Goal: Complete application form: Complete application form

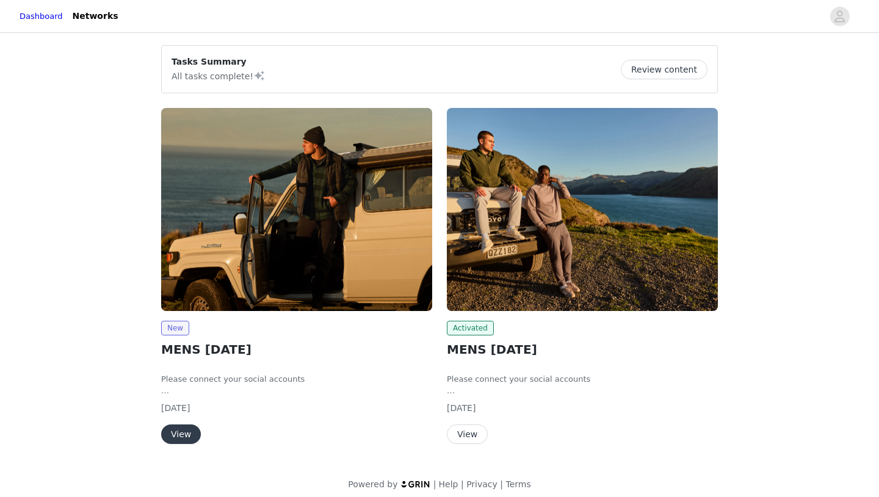
click at [185, 439] on button "View" at bounding box center [181, 435] width 40 height 20
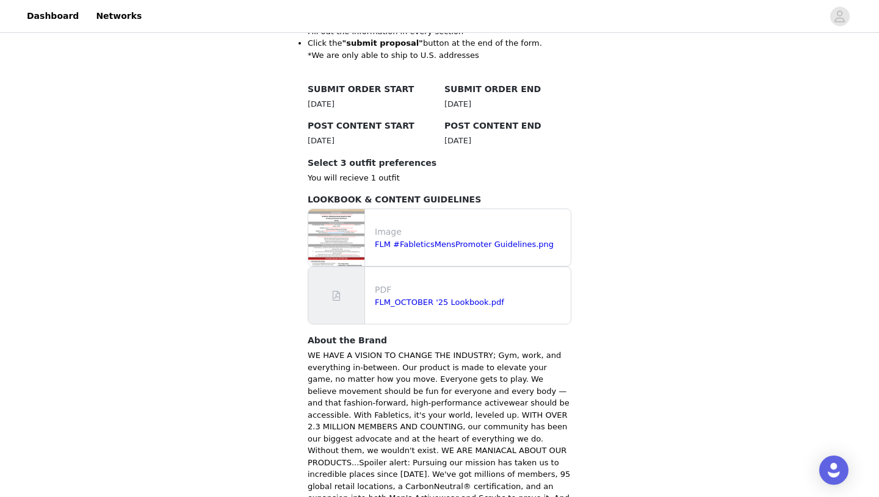
scroll to position [401, 0]
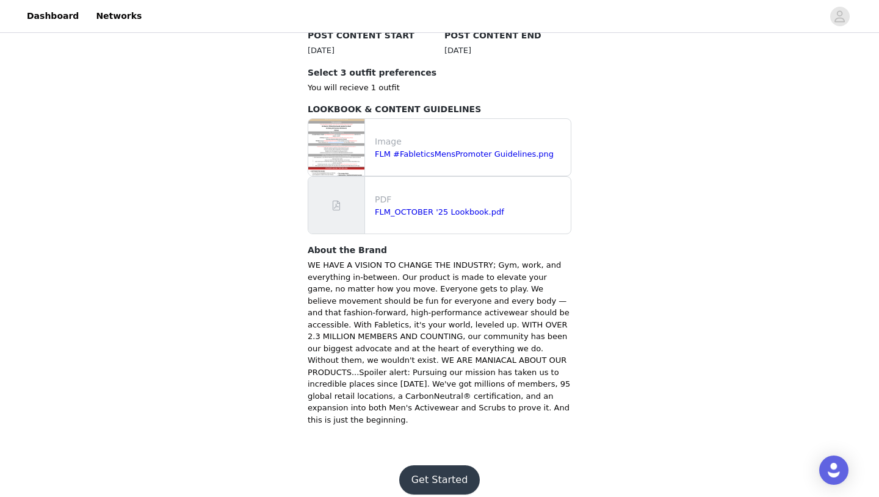
click at [438, 466] on button "Get Started" at bounding box center [439, 480] width 81 height 29
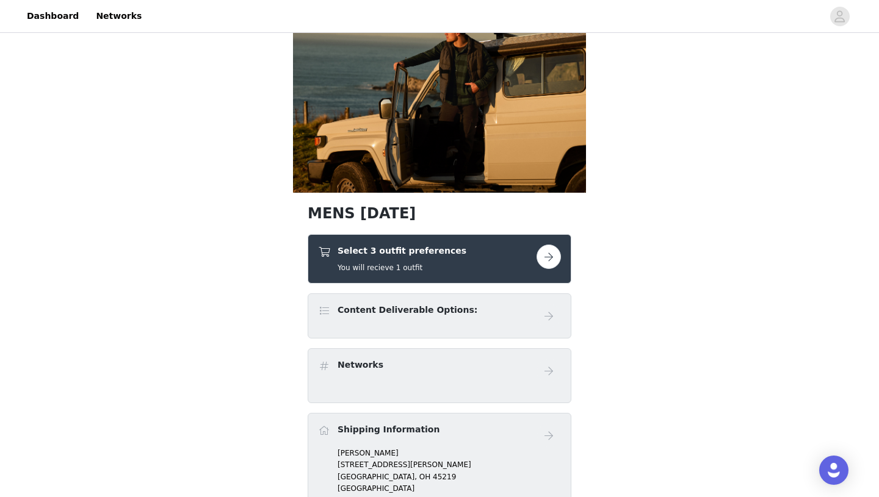
scroll to position [19, 0]
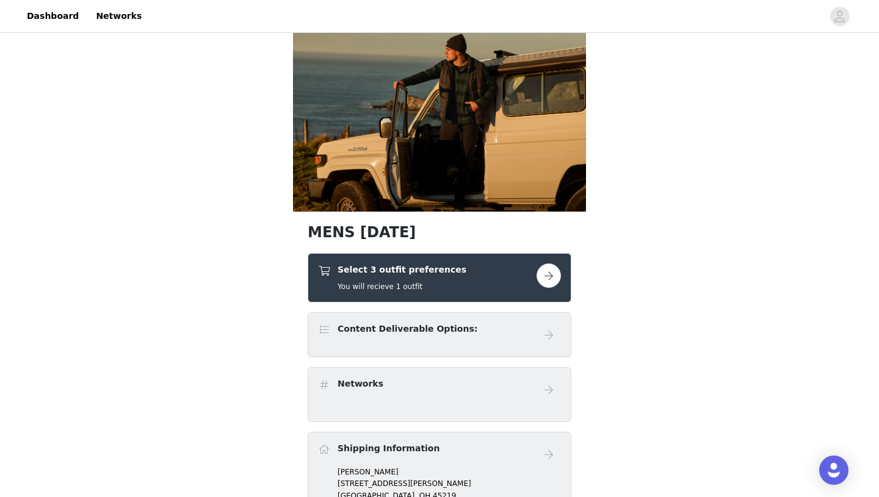
click at [483, 286] on div "Select 3 outfit preferences You will recieve 1 outfit" at bounding box center [427, 278] width 218 height 29
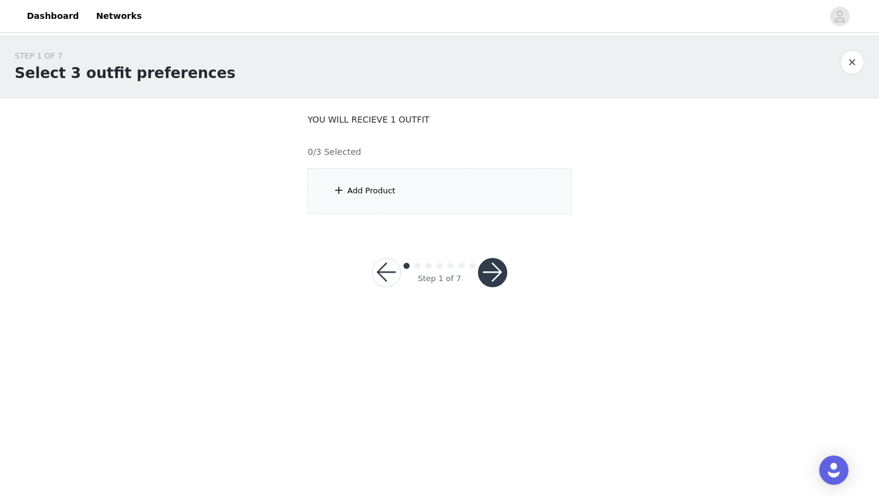
click at [479, 266] on button "button" at bounding box center [492, 272] width 29 height 29
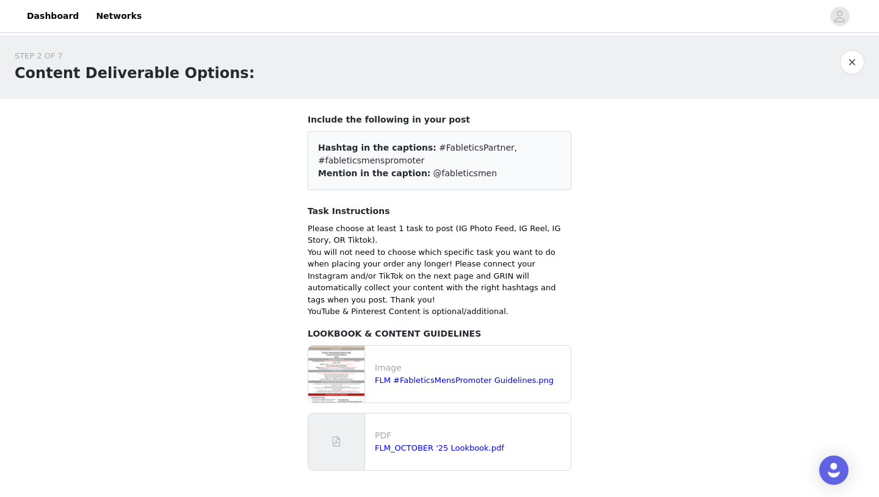
scroll to position [75, 0]
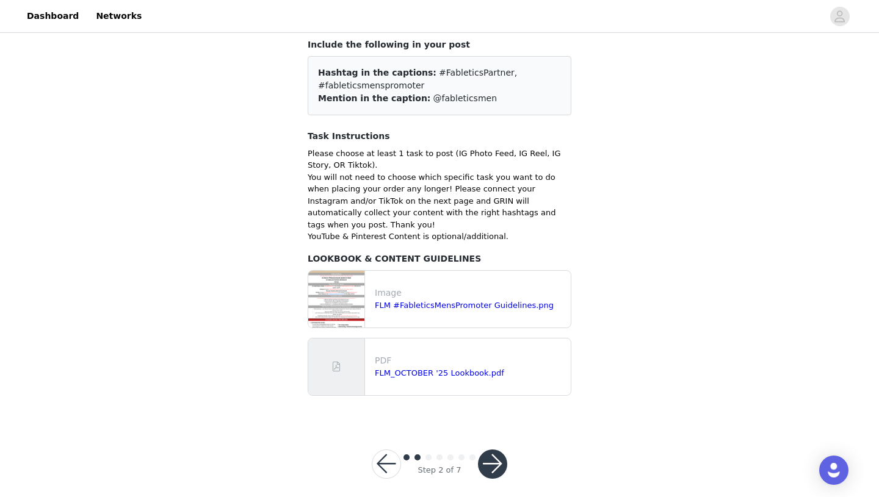
click at [495, 450] on button "button" at bounding box center [492, 464] width 29 height 29
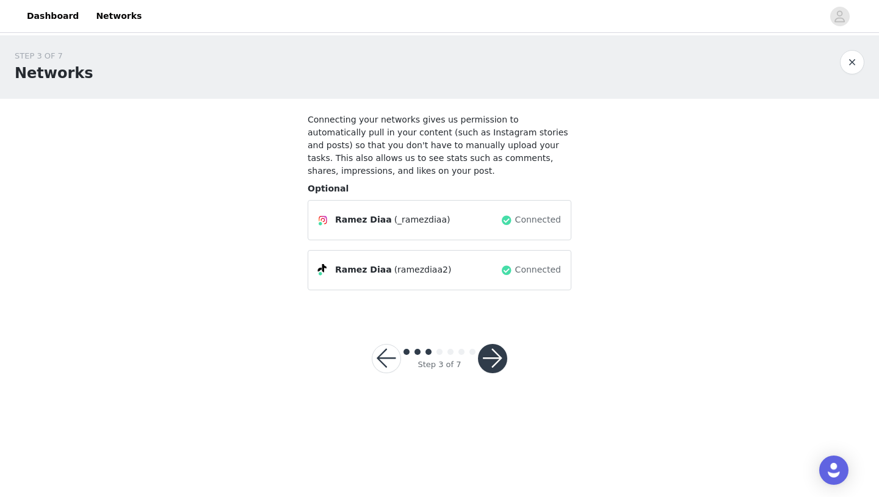
click at [498, 357] on button "button" at bounding box center [492, 358] width 29 height 29
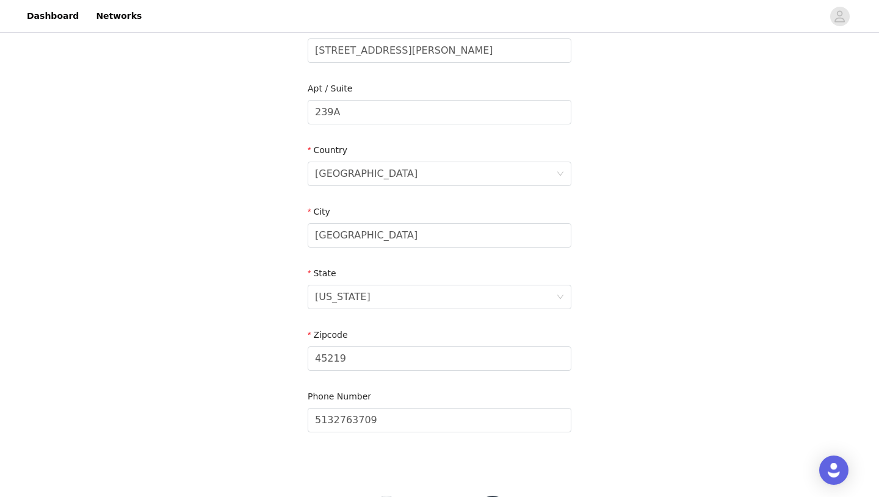
scroll to position [335, 0]
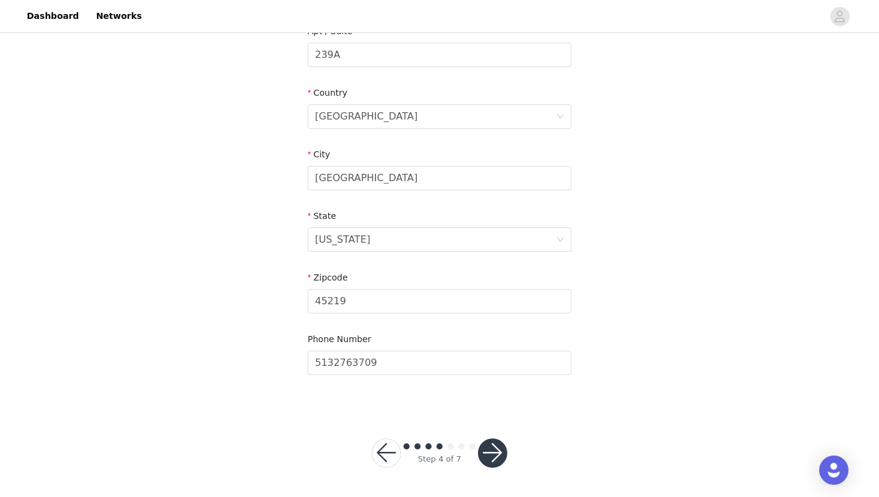
click at [489, 446] on button "button" at bounding box center [492, 453] width 29 height 29
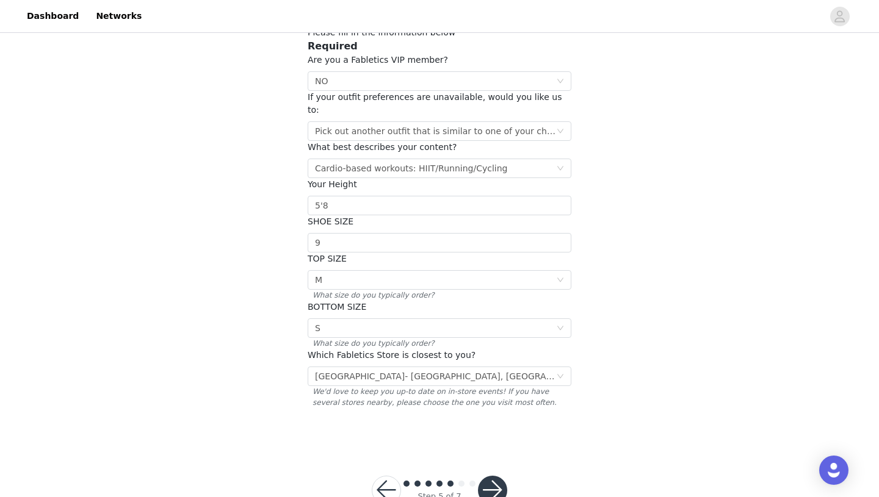
scroll to position [114, 0]
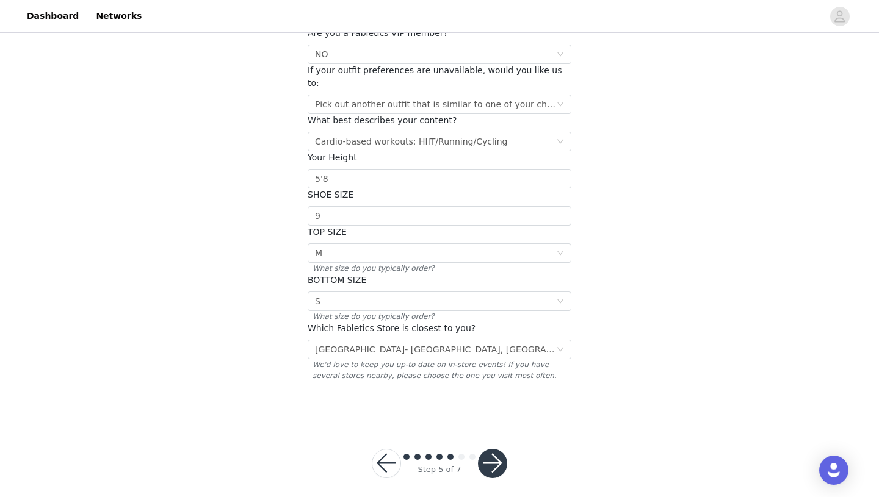
click at [493, 450] on button "button" at bounding box center [492, 463] width 29 height 29
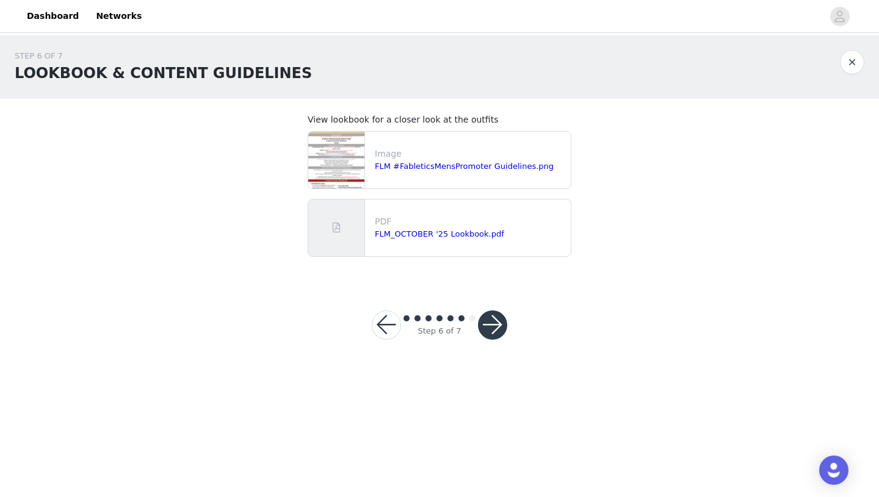
click at [488, 329] on button "button" at bounding box center [492, 325] width 29 height 29
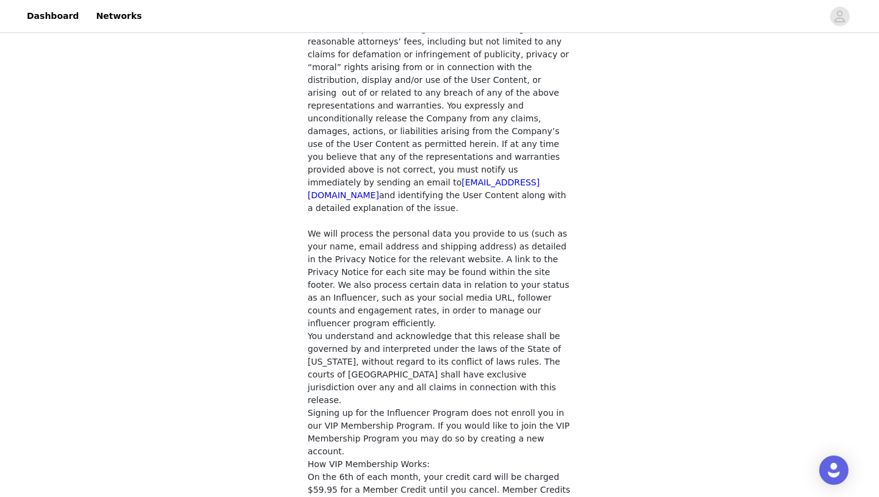
scroll to position [937, 0]
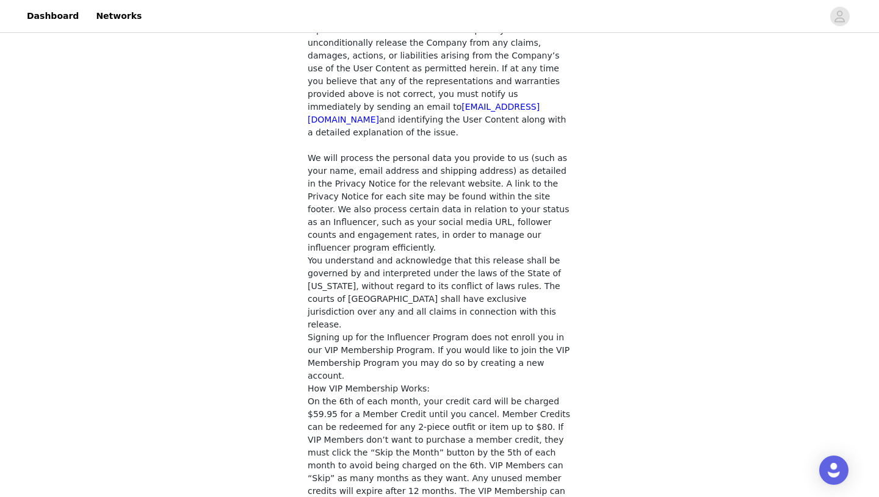
checkbox input "true"
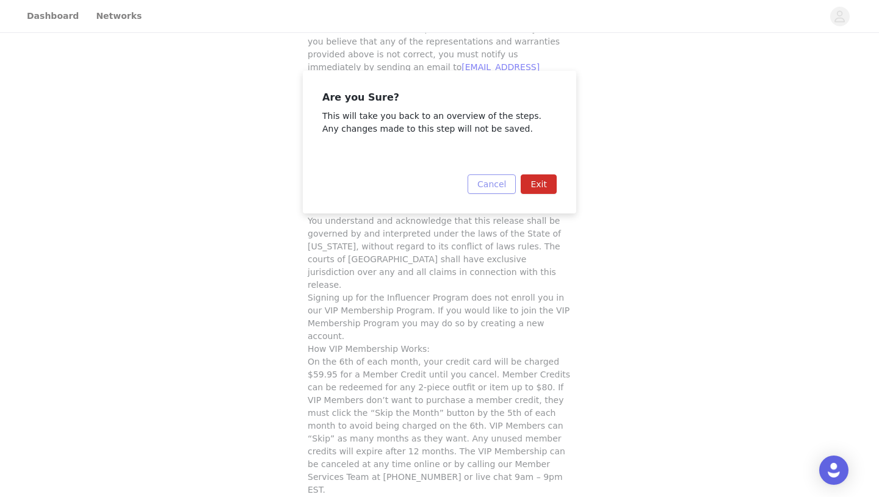
click at [494, 188] on button "Cancel" at bounding box center [491, 184] width 48 height 20
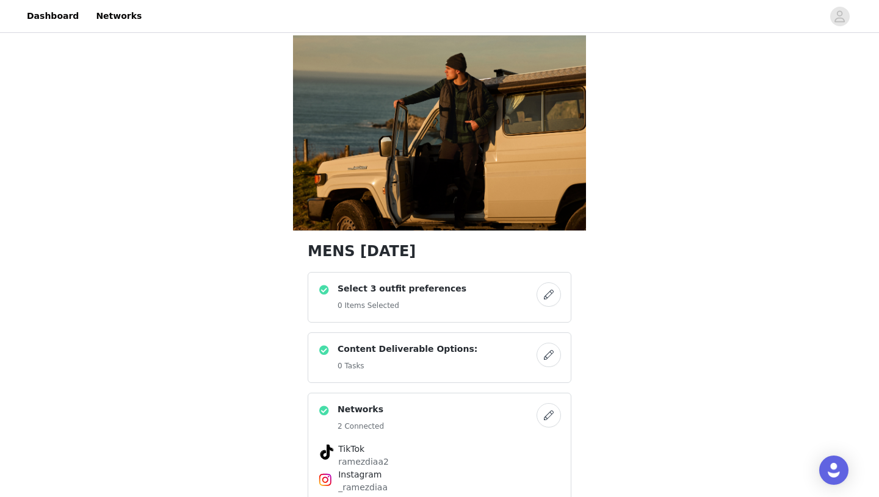
click at [497, 307] on div "Select 3 outfit preferences 0 Items Selected" at bounding box center [427, 297] width 218 height 30
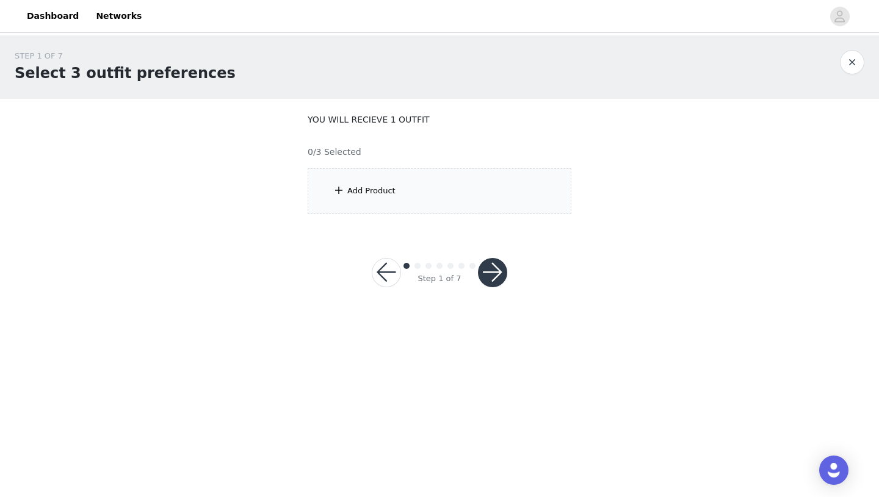
click at [411, 202] on div "Add Product" at bounding box center [439, 191] width 264 height 46
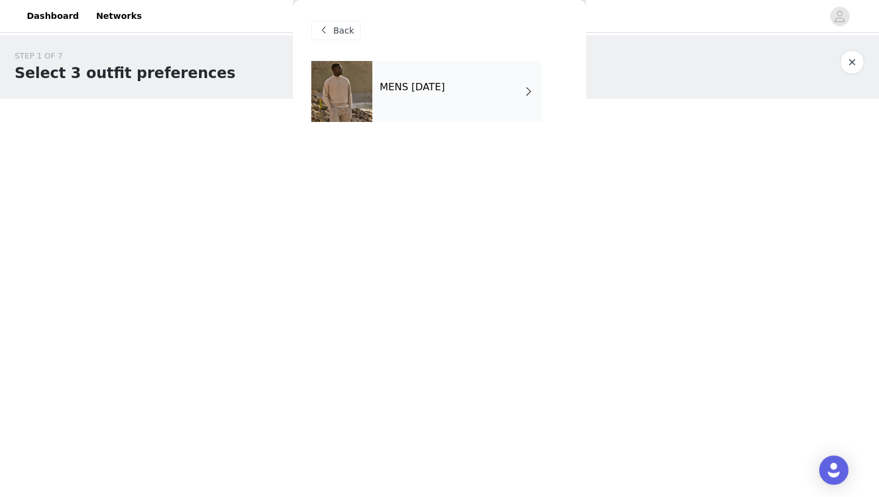
click at [453, 104] on div "MENS [DATE]" at bounding box center [457, 91] width 170 height 61
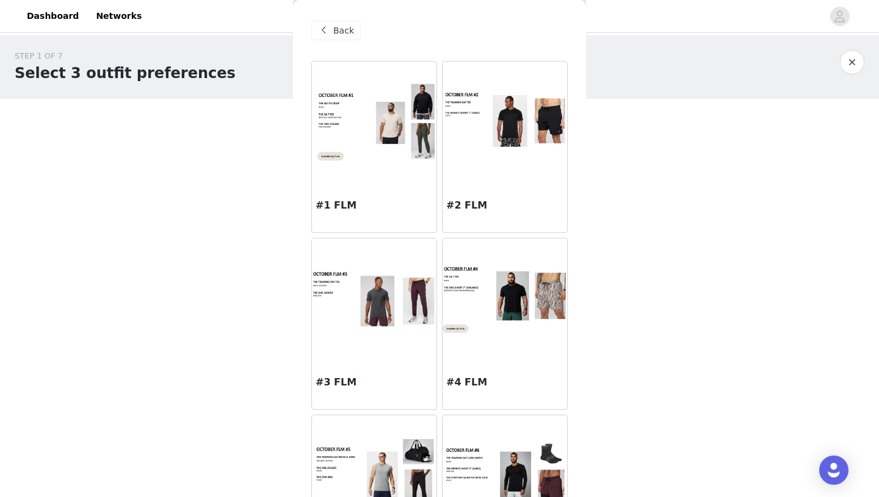
click at [389, 132] on img at bounding box center [374, 122] width 124 height 79
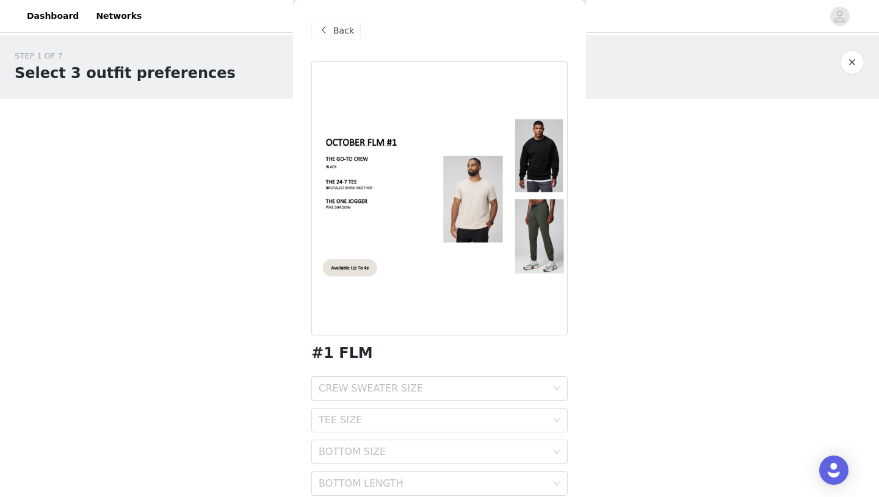
click at [353, 29] on div "Back" at bounding box center [335, 31] width 49 height 20
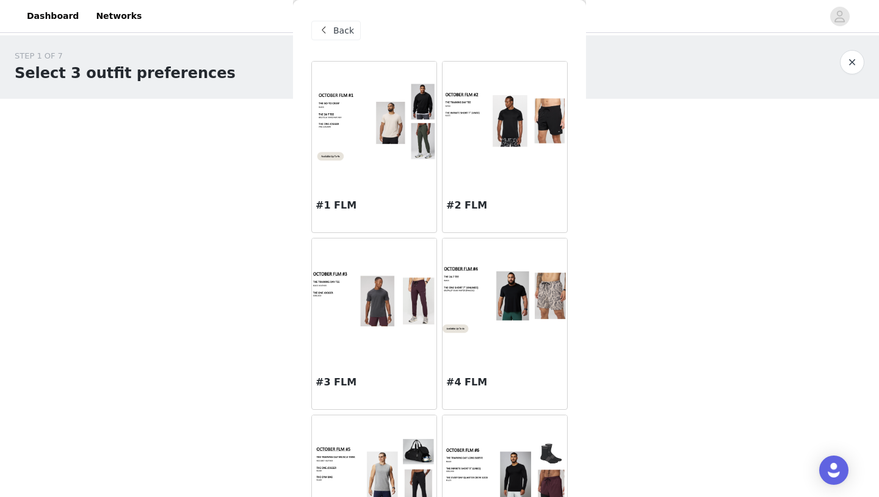
click at [497, 129] on img at bounding box center [504, 122] width 124 height 68
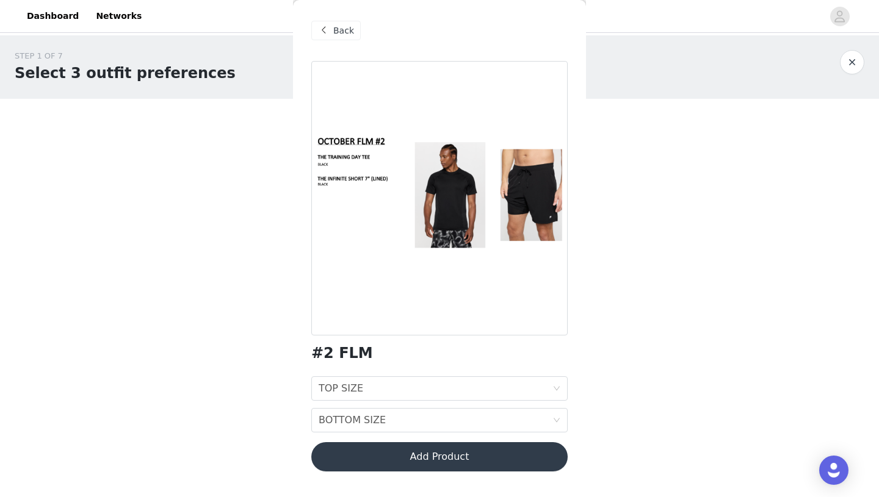
click at [333, 27] on span "Back" at bounding box center [343, 30] width 21 height 13
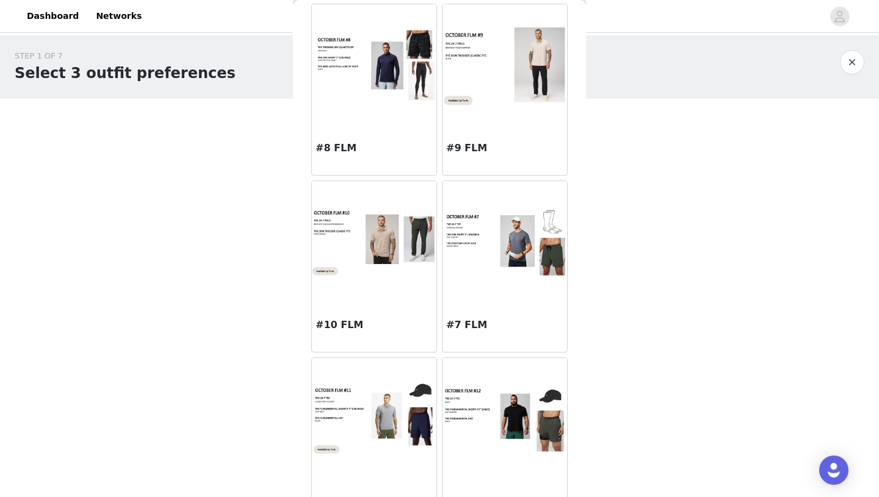
scroll to position [588, 0]
click at [473, 240] on img at bounding box center [504, 242] width 124 height 71
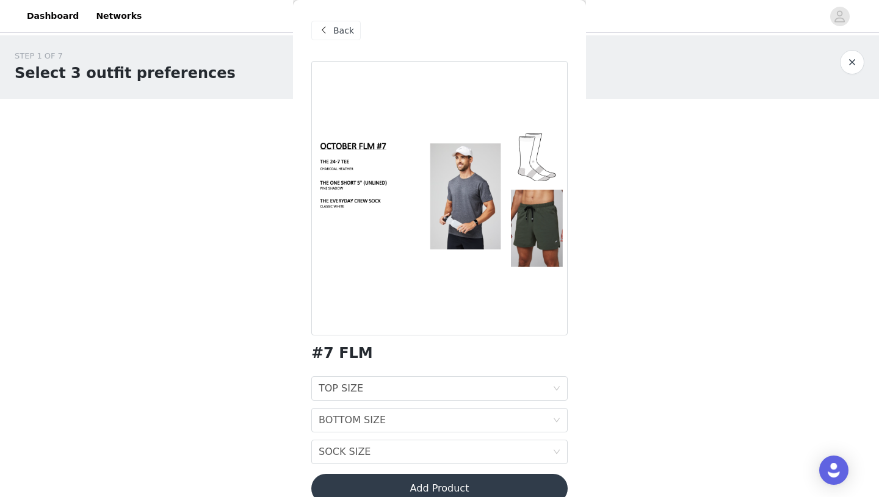
scroll to position [21, 0]
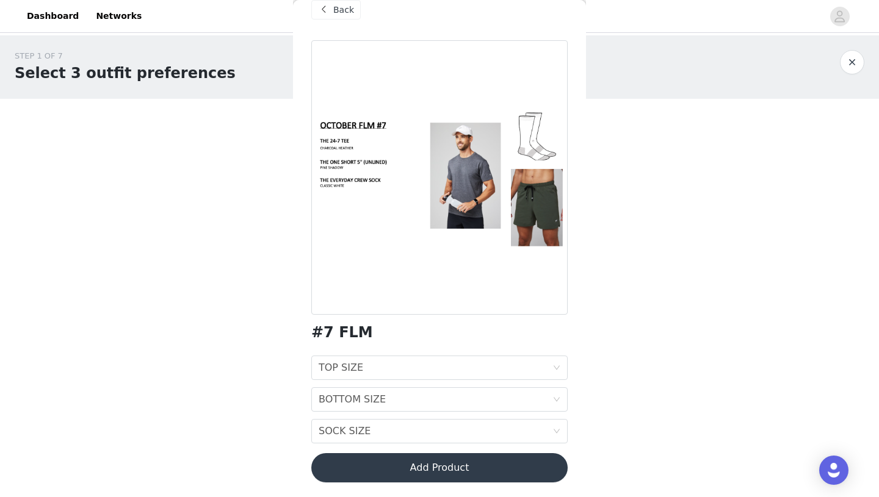
click at [411, 383] on div "TOP SIZE TOP SIZE BOTTOM SIZE BOTTOM SIZE SOCK SIZE SOCK SIZE" at bounding box center [439, 400] width 256 height 88
click at [409, 377] on div "TOP SIZE TOP SIZE" at bounding box center [435, 367] width 234 height 23
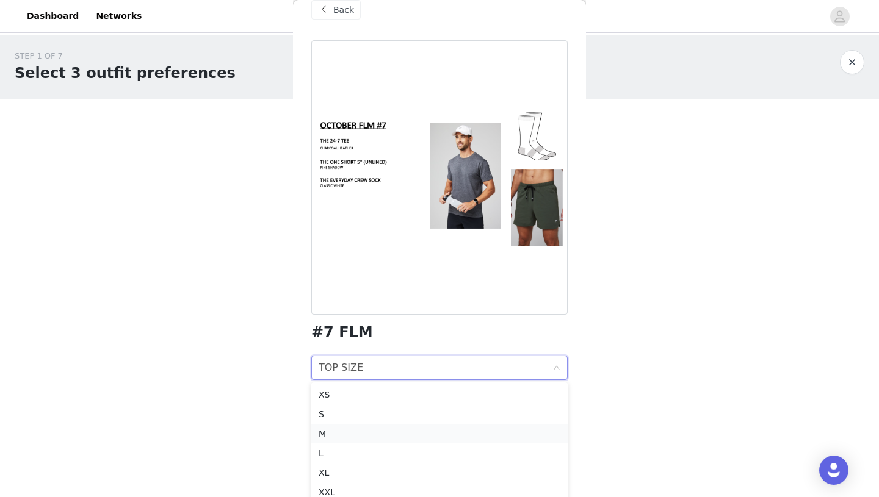
click at [372, 429] on div "M" at bounding box center [439, 433] width 242 height 13
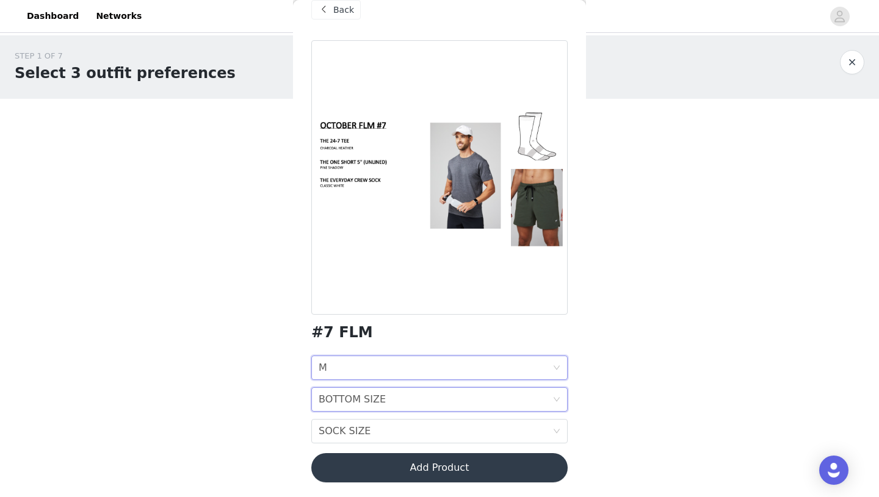
click at [375, 397] on div "BOTTOM SIZE" at bounding box center [351, 399] width 67 height 23
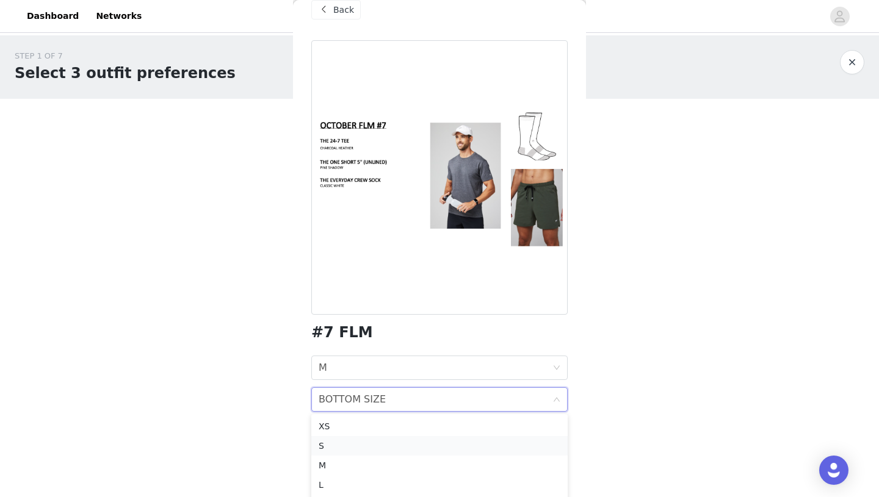
click at [365, 444] on div "S" at bounding box center [439, 445] width 242 height 13
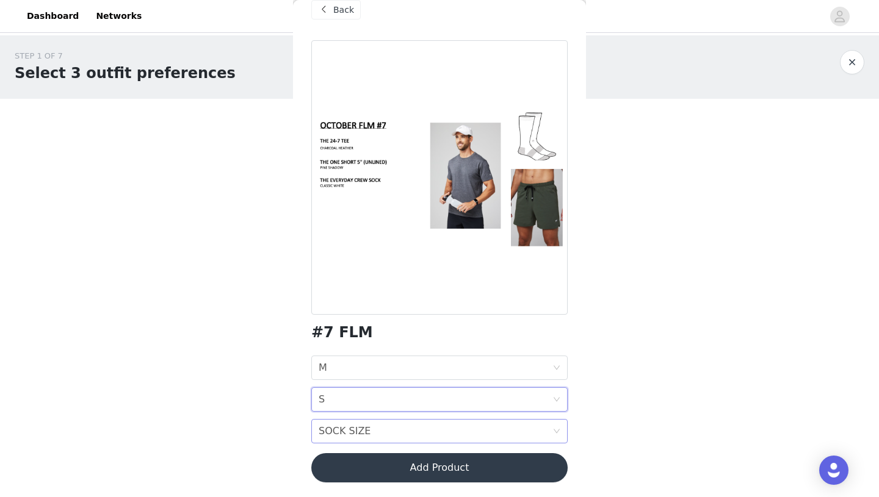
click at [373, 428] on div "SOCK SIZE SOCK SIZE" at bounding box center [435, 431] width 234 height 23
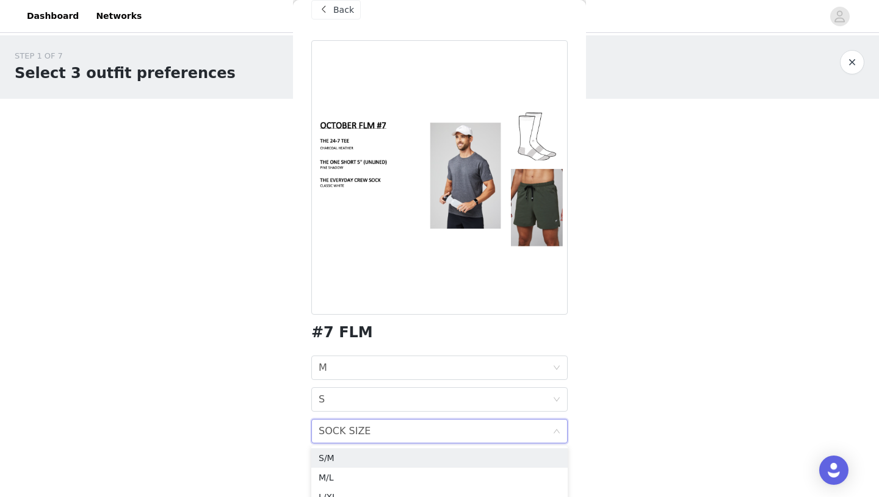
scroll to position [12, 0]
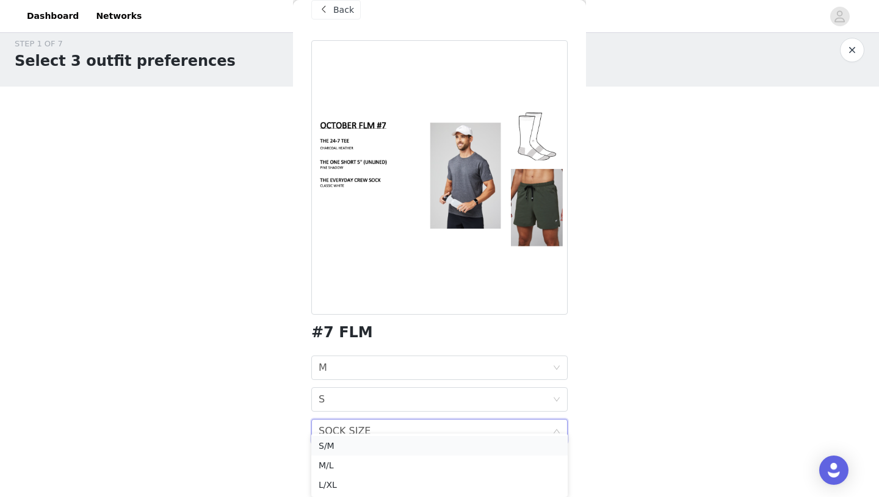
click at [345, 447] on div "S/M" at bounding box center [439, 445] width 242 height 13
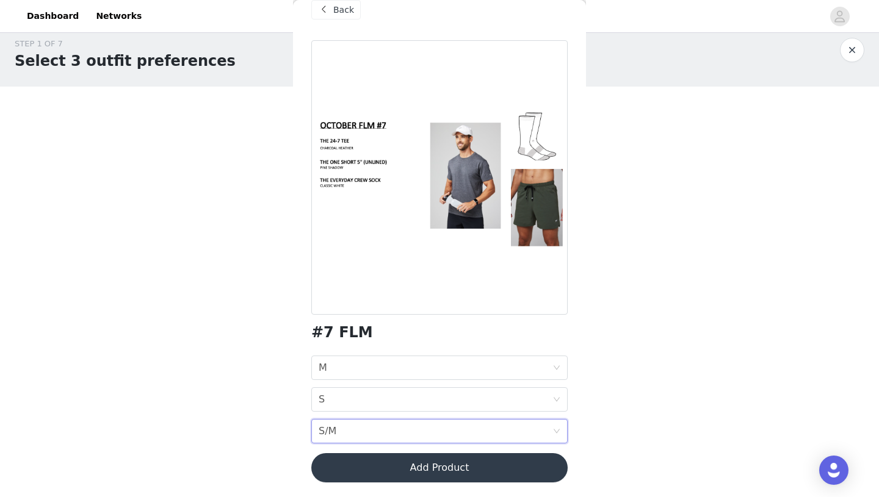
scroll to position [0, 0]
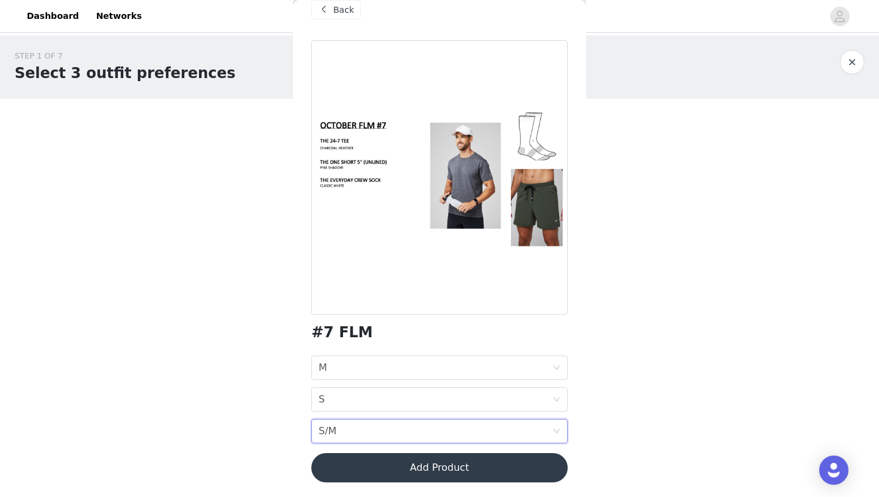
click at [344, 419] on div "TOP SIZE M BOTTOM SIZE S SOCK SIZE S/M" at bounding box center [439, 400] width 256 height 88
click at [343, 424] on div "SOCK SIZE S/M" at bounding box center [435, 431] width 234 height 23
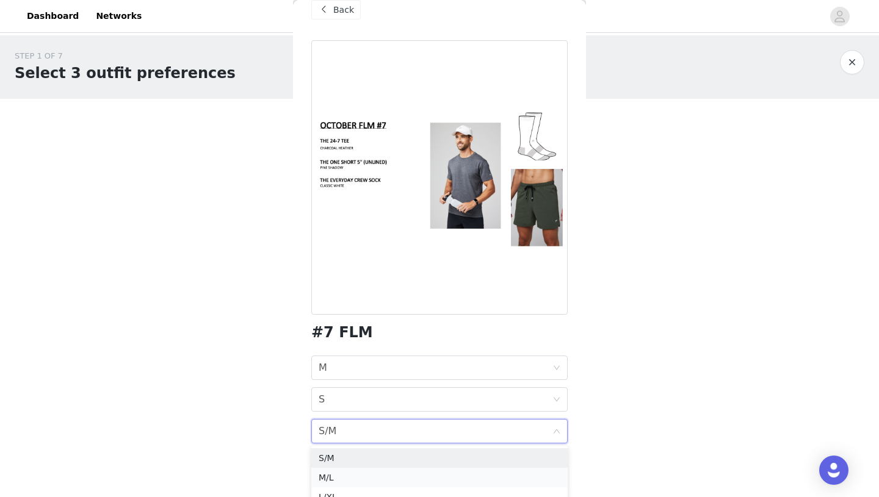
click at [332, 469] on li "M/L" at bounding box center [439, 478] width 256 height 20
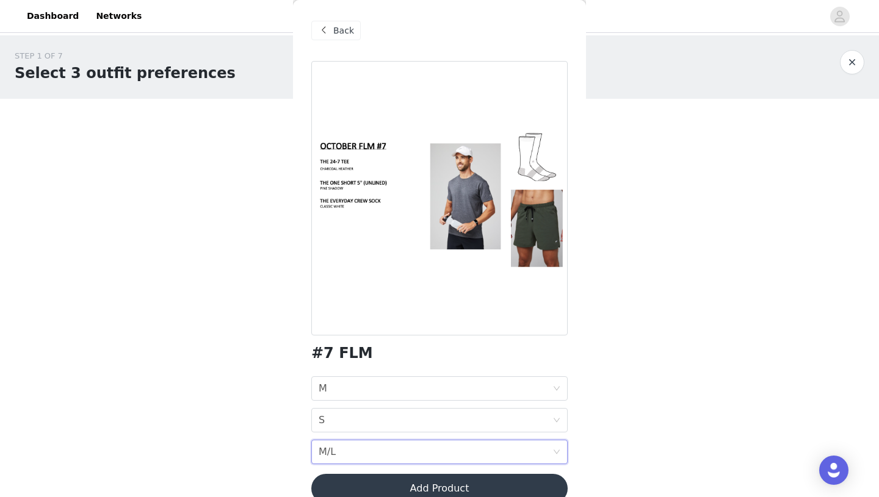
scroll to position [21, 0]
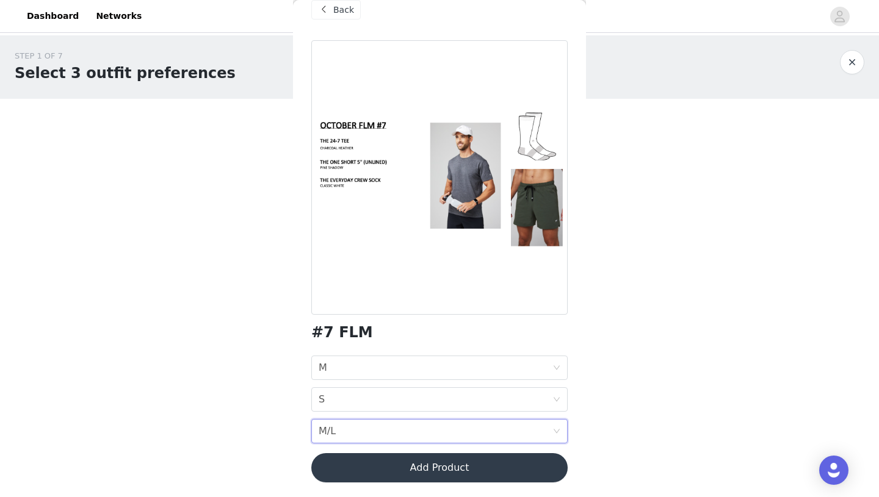
click at [426, 430] on div "SOCK SIZE M/L" at bounding box center [435, 431] width 234 height 23
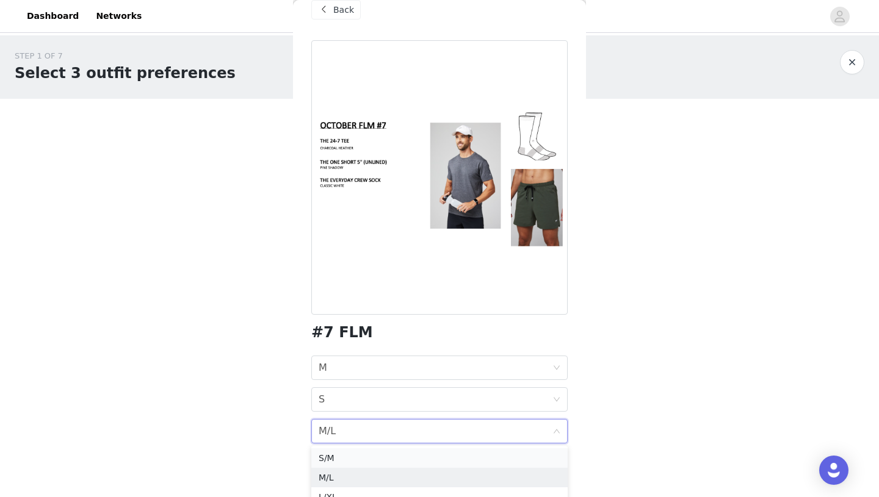
click at [383, 451] on div "S/M" at bounding box center [439, 457] width 242 height 13
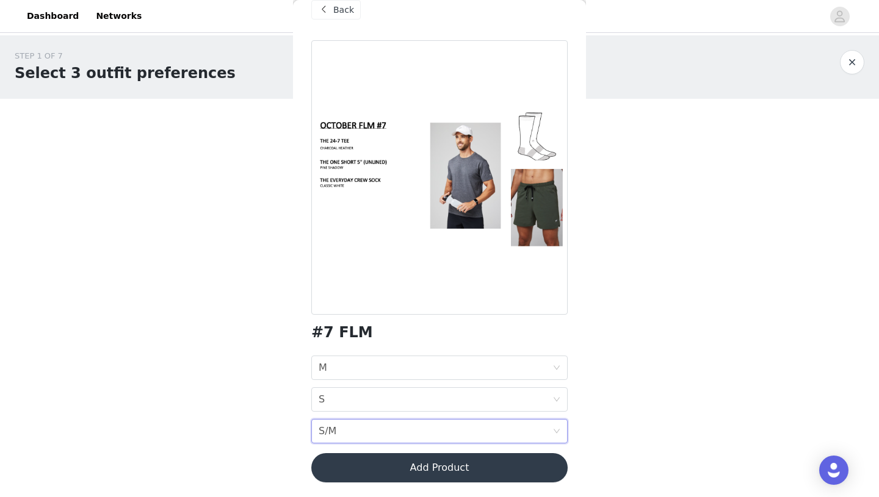
click at [420, 426] on div "SOCK SIZE S/M" at bounding box center [435, 431] width 234 height 23
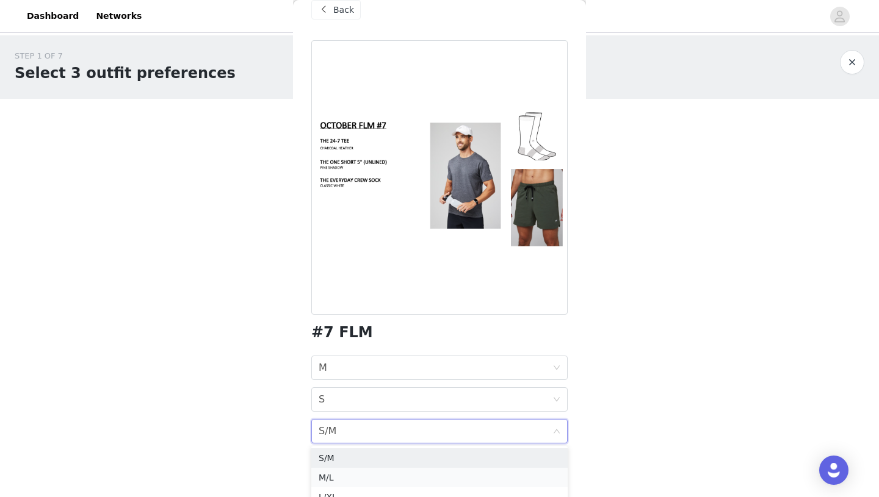
click at [372, 473] on div "M/L" at bounding box center [439, 477] width 242 height 13
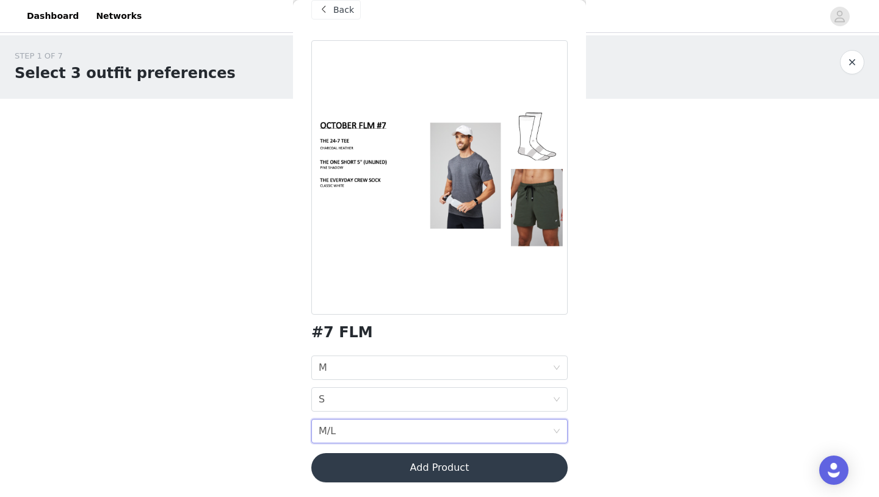
click at [393, 463] on button "Add Product" at bounding box center [439, 467] width 256 height 29
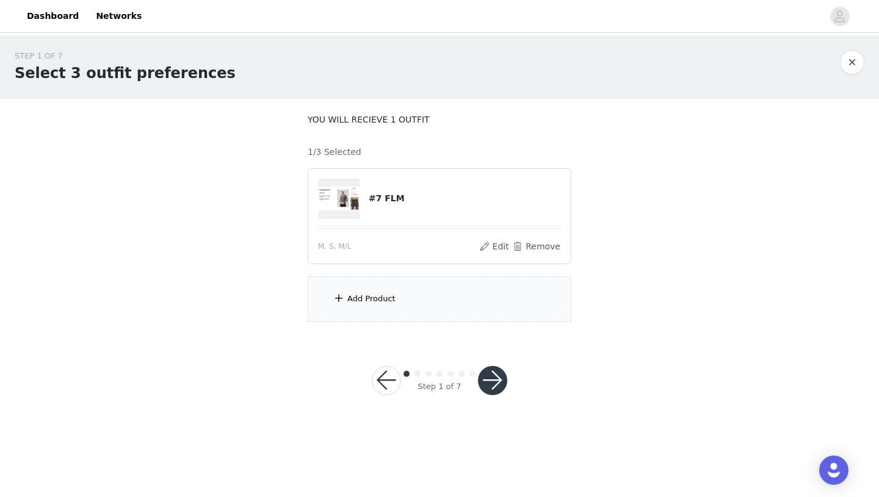
click at [437, 298] on div "Add Product" at bounding box center [439, 299] width 264 height 46
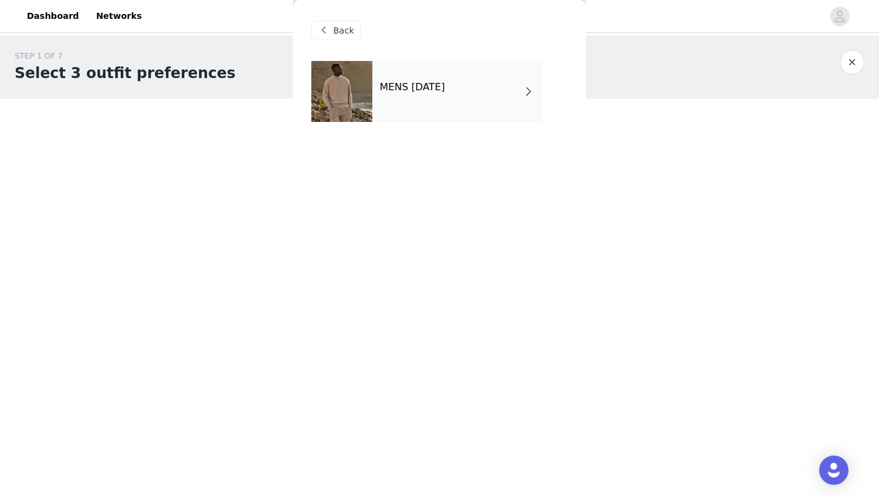
click at [433, 127] on div "MENS [DATE]" at bounding box center [439, 100] width 256 height 79
click at [418, 115] on div "MENS [DATE]" at bounding box center [457, 91] width 170 height 61
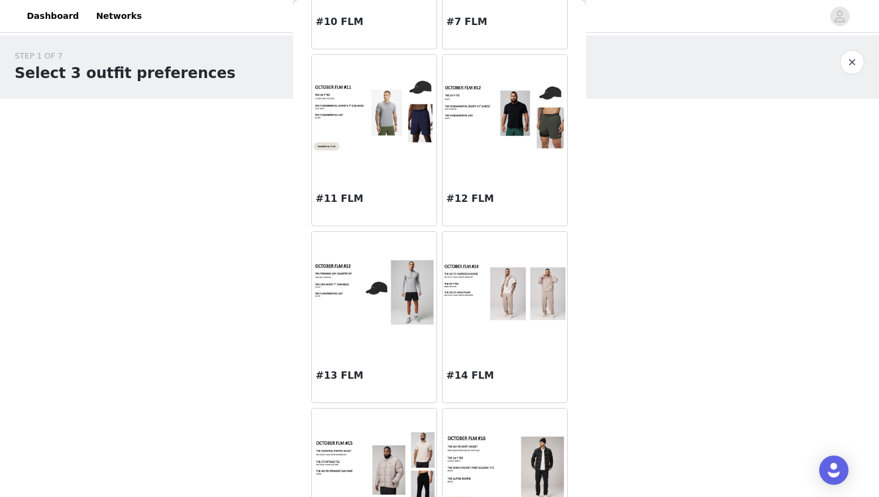
scroll to position [910, 0]
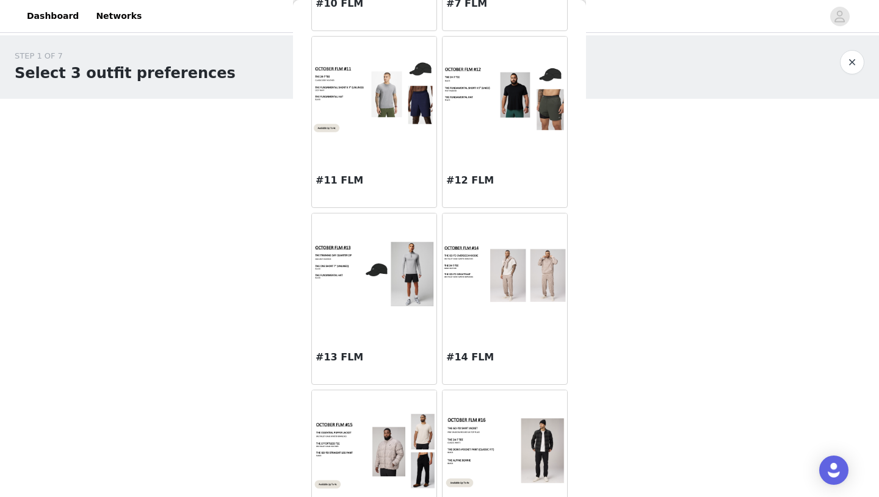
click at [507, 309] on div at bounding box center [504, 275] width 124 height 122
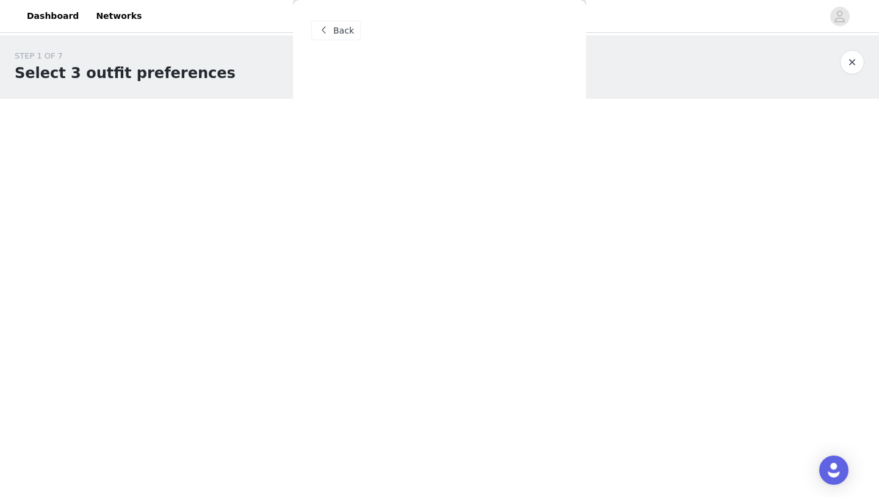
scroll to position [0, 0]
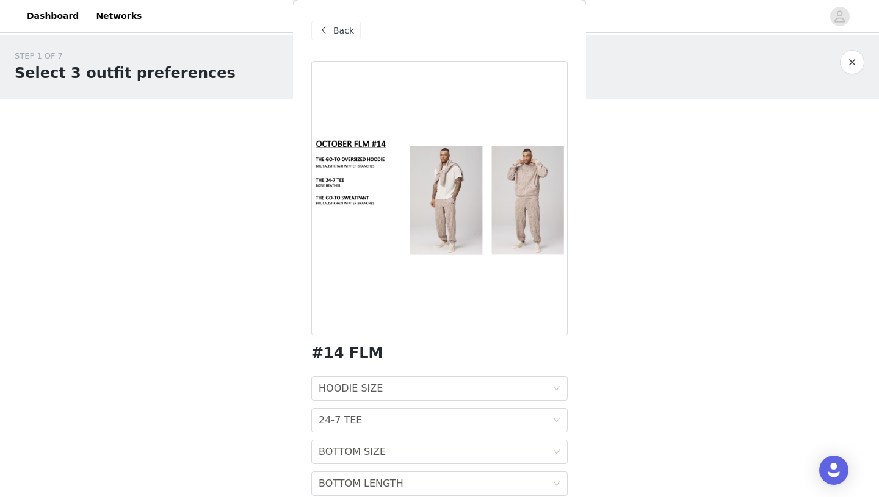
click at [508, 204] on div at bounding box center [439, 198] width 256 height 275
click at [345, 36] on span "Back" at bounding box center [343, 30] width 21 height 13
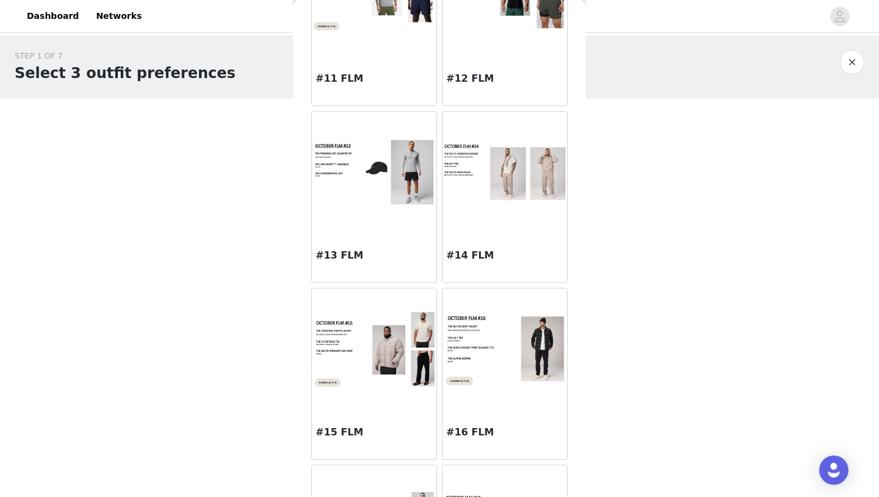
scroll to position [1027, 0]
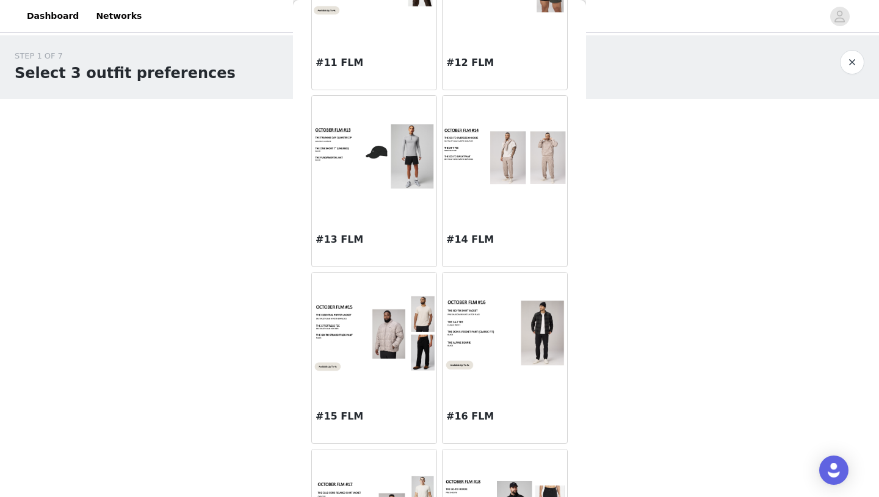
click at [382, 332] on img at bounding box center [374, 334] width 124 height 79
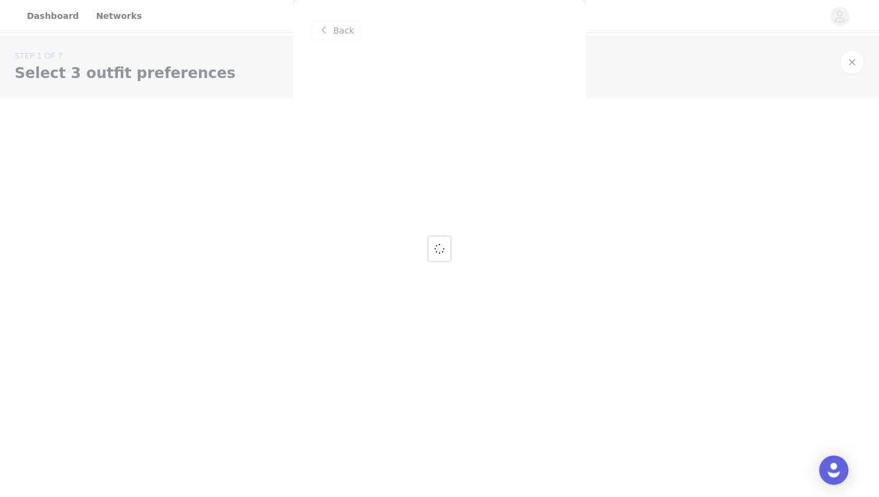
scroll to position [0, 0]
click at [343, 41] on div at bounding box center [439, 248] width 879 height 497
click at [336, 34] on div at bounding box center [439, 248] width 879 height 497
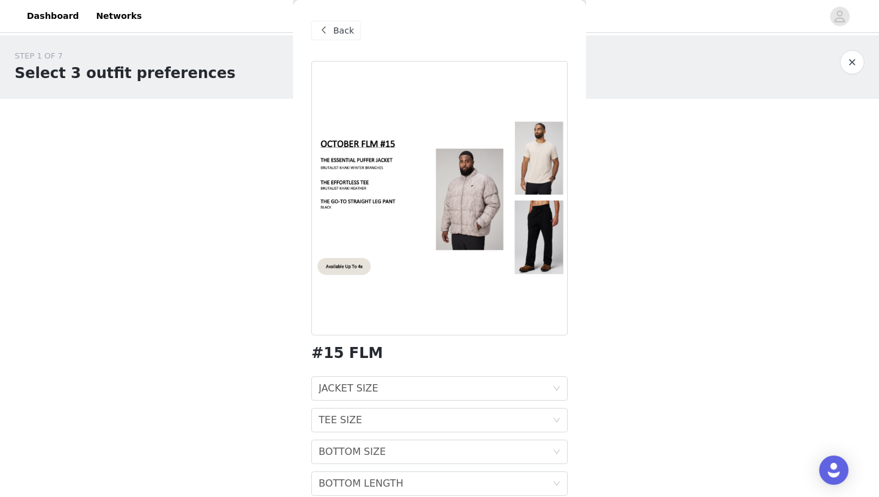
scroll to position [52, 0]
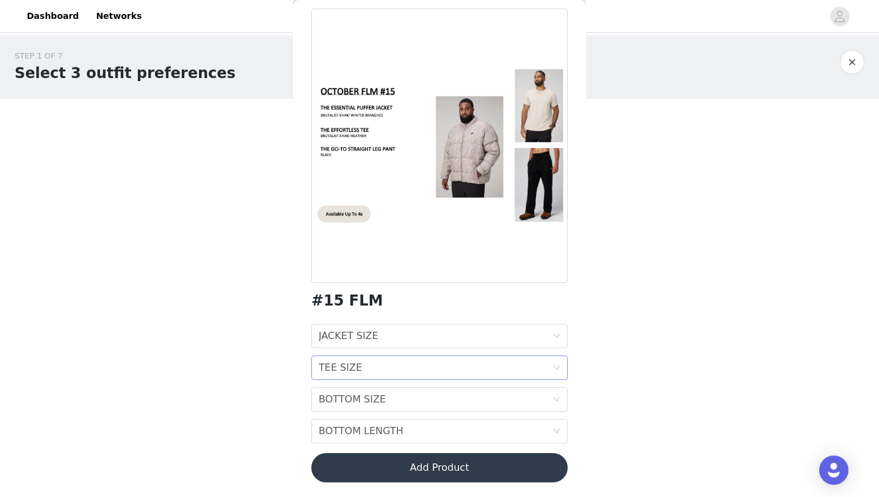
click at [392, 364] on div "TEE SIZE TEE SIZE" at bounding box center [435, 367] width 234 height 23
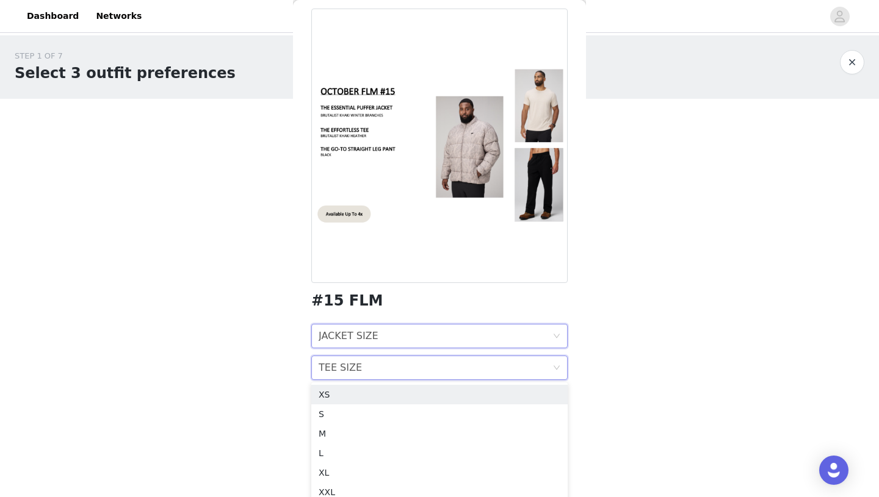
click at [391, 341] on div "JACKET SIZE JACKET SIZE" at bounding box center [435, 336] width 234 height 23
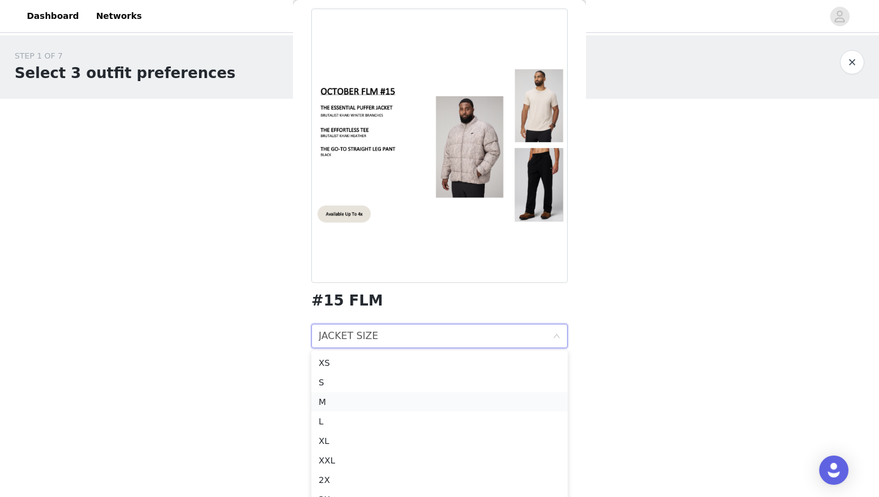
click at [329, 398] on div "M" at bounding box center [439, 401] width 242 height 13
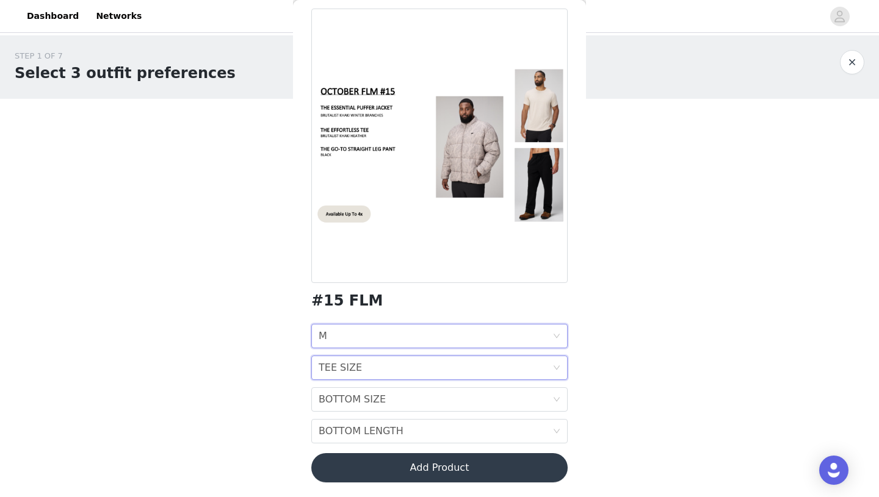
click at [384, 375] on div "TEE SIZE TEE SIZE" at bounding box center [435, 367] width 234 height 23
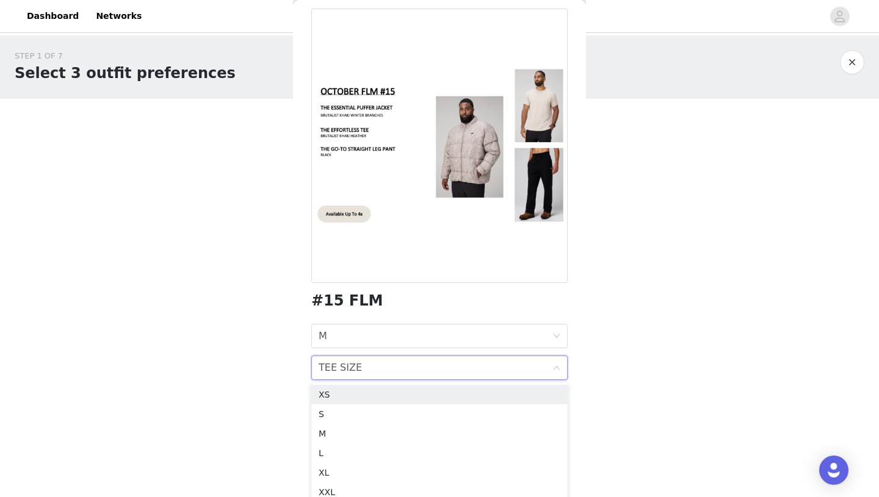
click at [384, 375] on div "TEE SIZE TEE SIZE" at bounding box center [435, 367] width 234 height 23
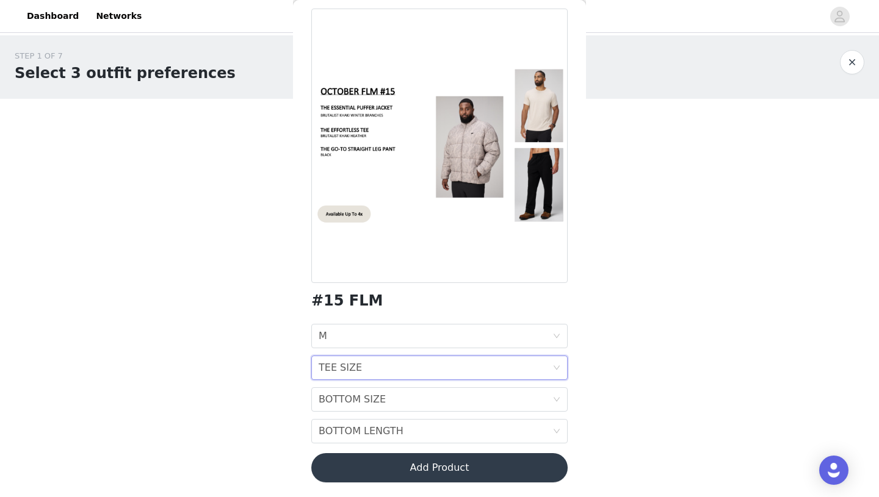
click at [381, 364] on div "TEE SIZE TEE SIZE" at bounding box center [435, 367] width 234 height 23
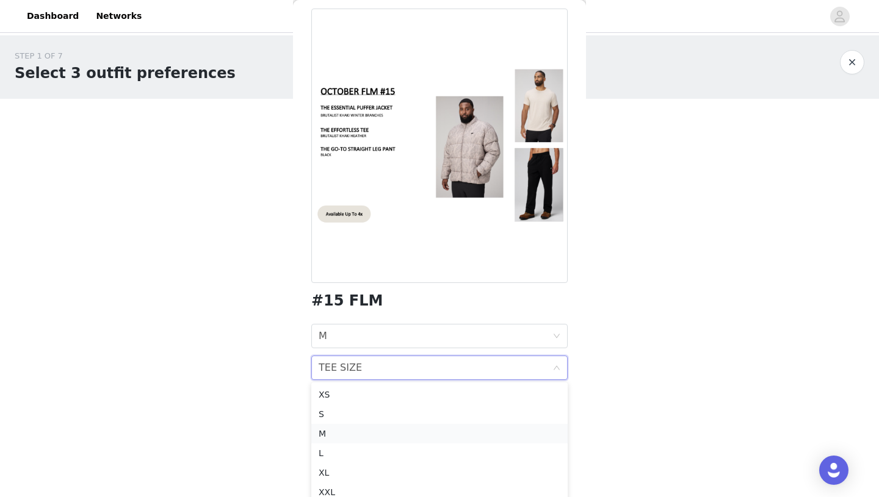
click at [324, 427] on div "M" at bounding box center [439, 433] width 242 height 13
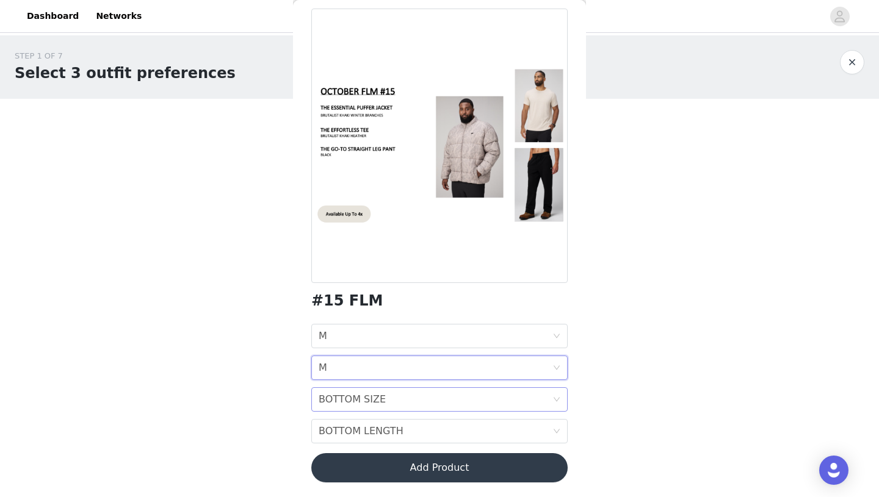
click at [354, 406] on div "BOTTOM SIZE" at bounding box center [351, 399] width 67 height 23
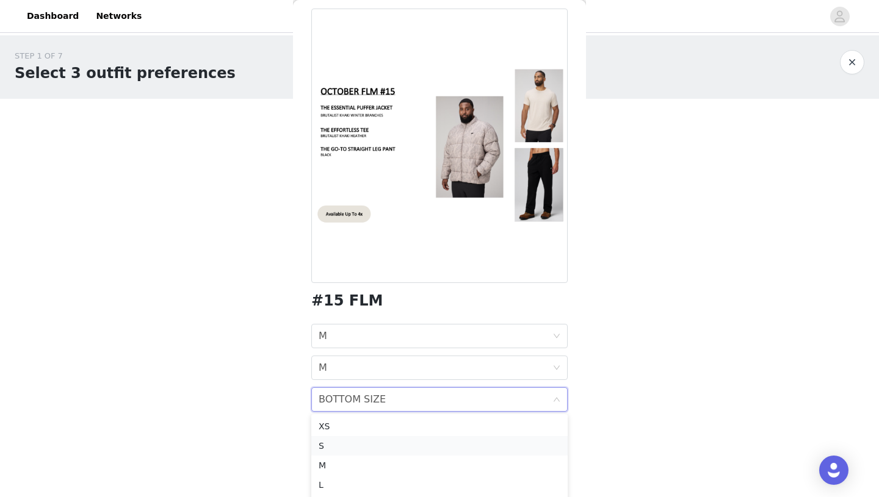
click at [323, 445] on div "S" at bounding box center [439, 445] width 242 height 13
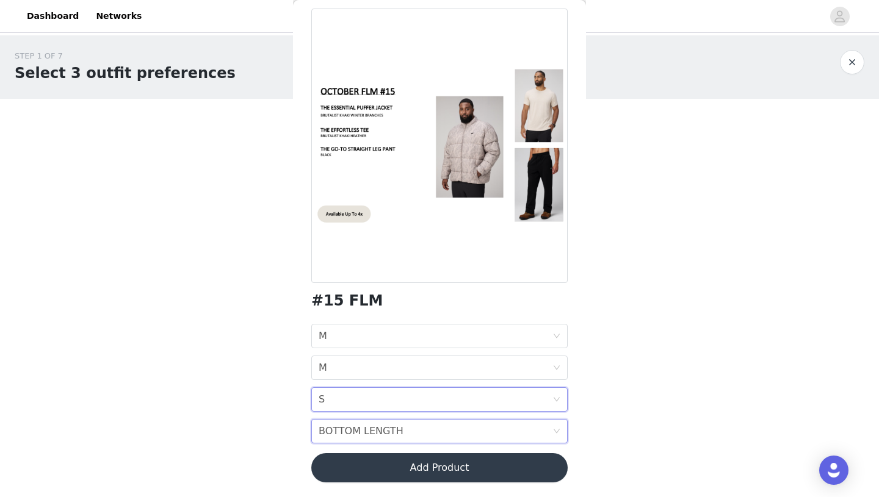
click at [405, 434] on div "BOTTOM LENGTH BOTTOM LENGTH" at bounding box center [435, 431] width 234 height 23
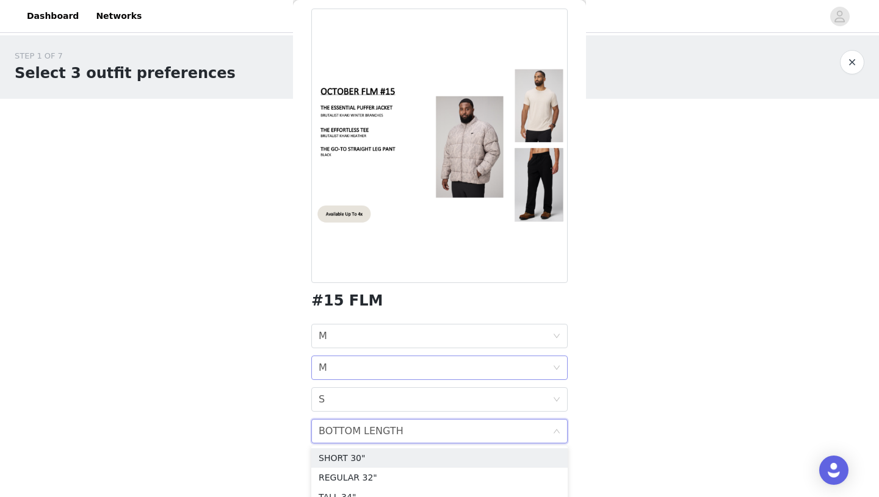
scroll to position [12, 0]
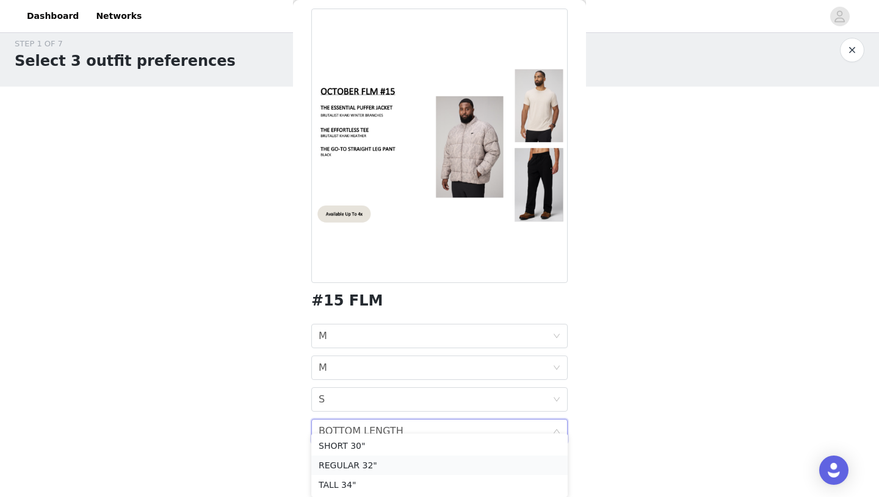
click at [381, 462] on div "REGULAR 32"" at bounding box center [439, 465] width 242 height 13
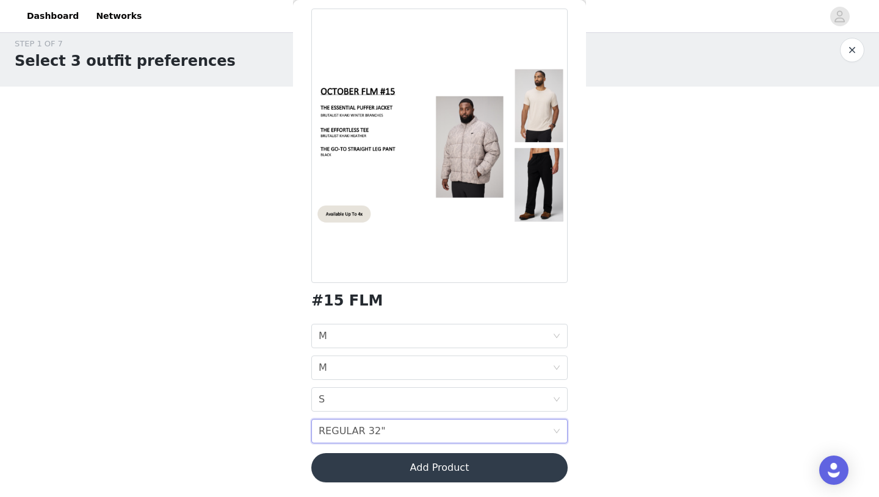
scroll to position [0, 0]
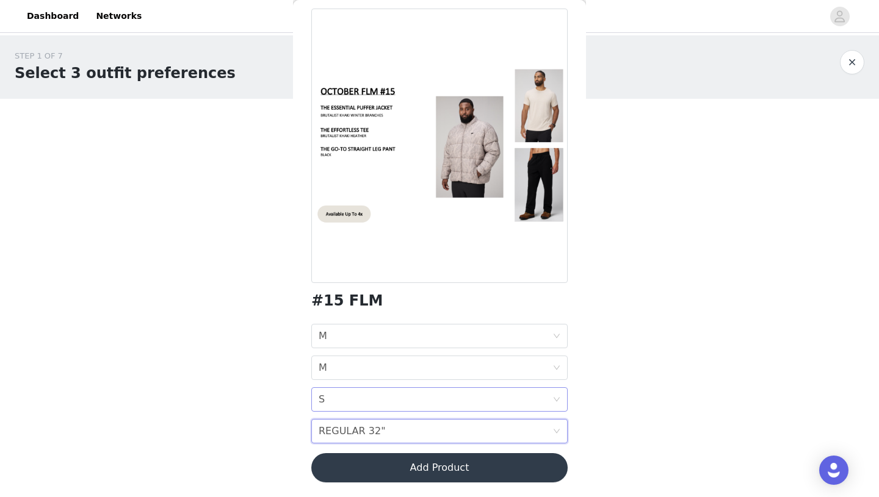
click at [378, 398] on div "BOTTOM SIZE S" at bounding box center [435, 399] width 234 height 23
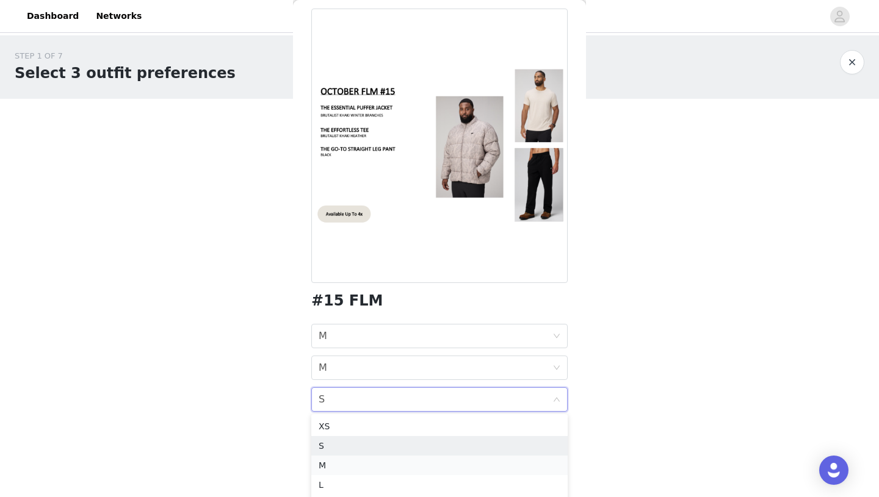
click at [320, 464] on div "M" at bounding box center [439, 465] width 242 height 13
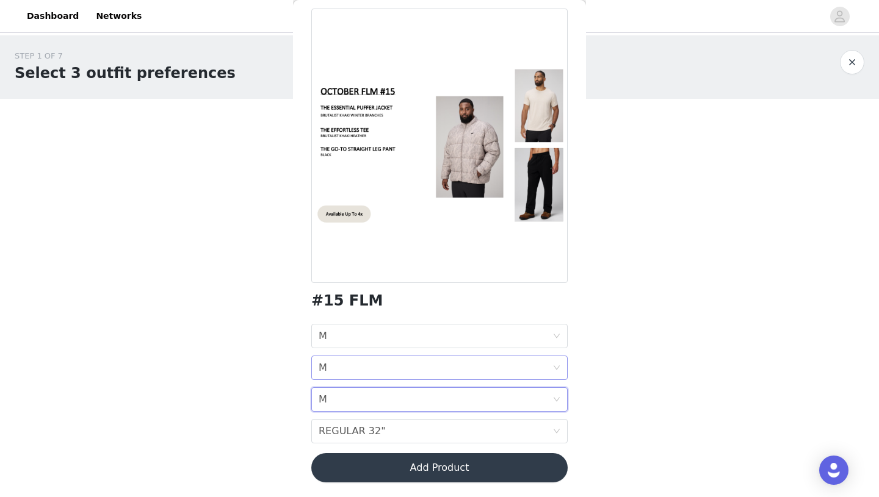
click at [418, 367] on div "TEE SIZE M" at bounding box center [435, 367] width 234 height 23
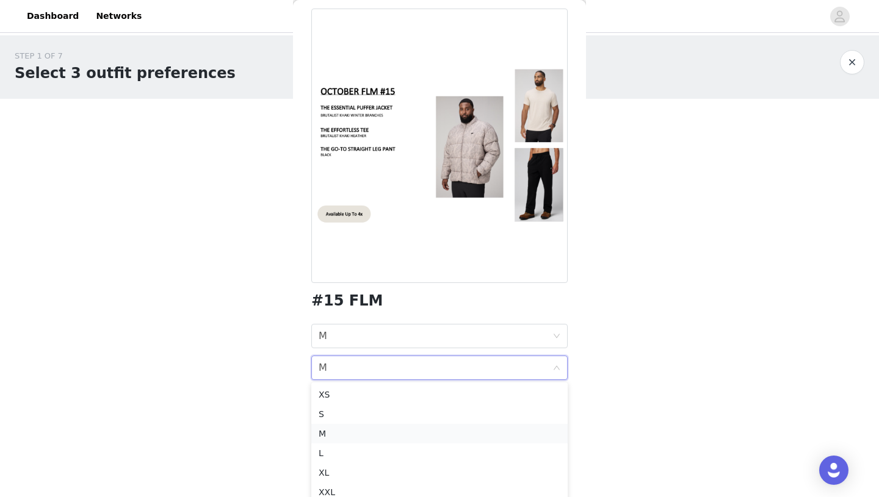
click at [342, 436] on div "M" at bounding box center [439, 433] width 242 height 13
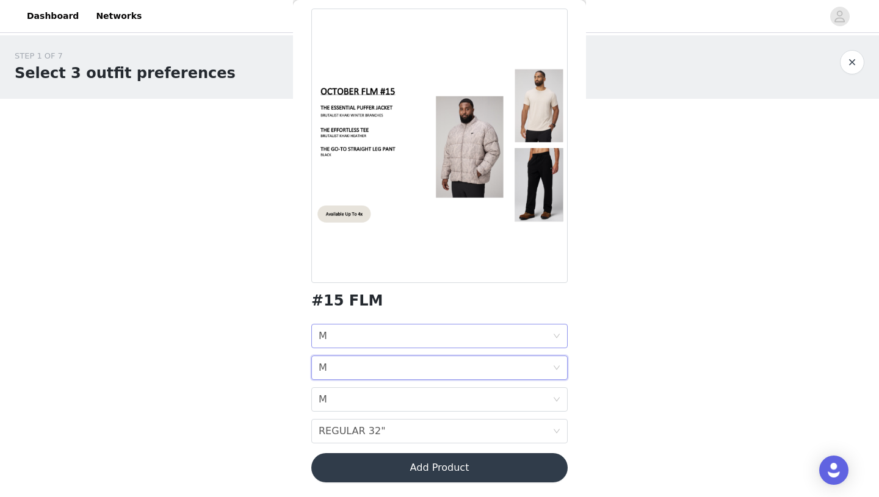
click at [437, 331] on div "JACKET SIZE M" at bounding box center [435, 336] width 234 height 23
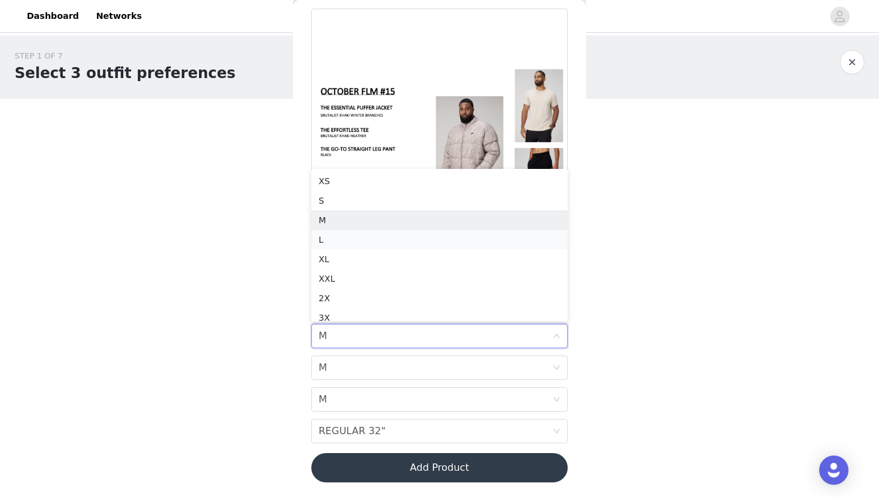
click at [370, 233] on div "L" at bounding box center [439, 239] width 242 height 13
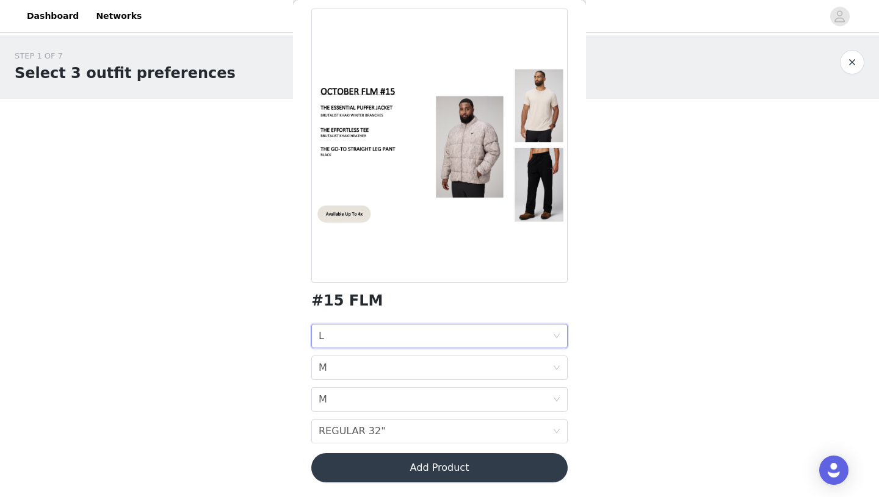
click at [464, 473] on button "Add Product" at bounding box center [439, 467] width 256 height 29
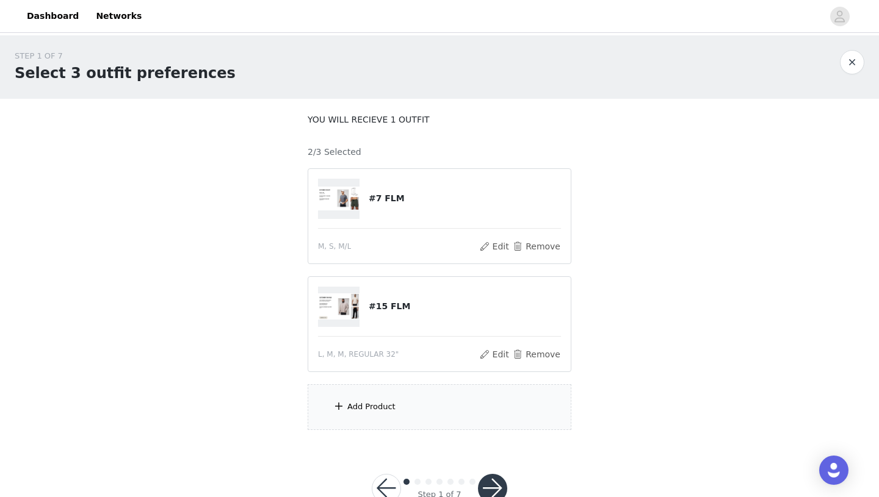
click at [420, 407] on div "Add Product" at bounding box center [439, 407] width 264 height 46
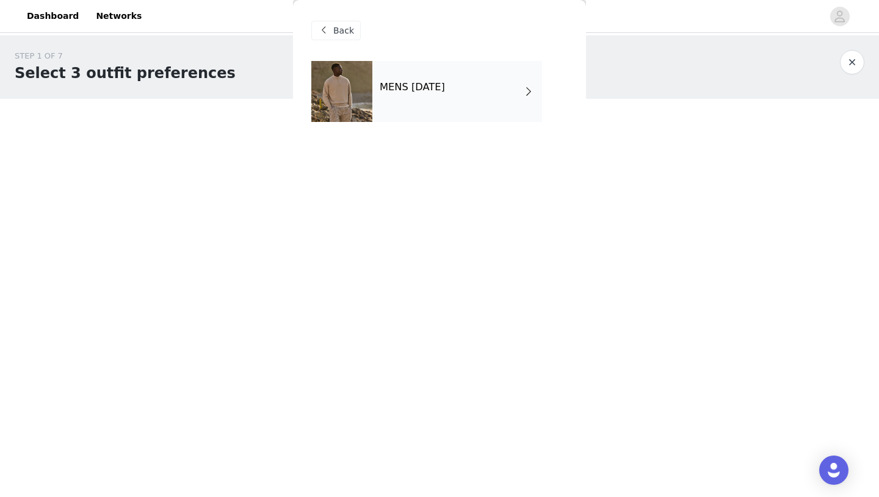
click at [417, 52] on div "Back" at bounding box center [439, 30] width 256 height 61
click at [410, 74] on div "MENS [DATE]" at bounding box center [457, 91] width 170 height 61
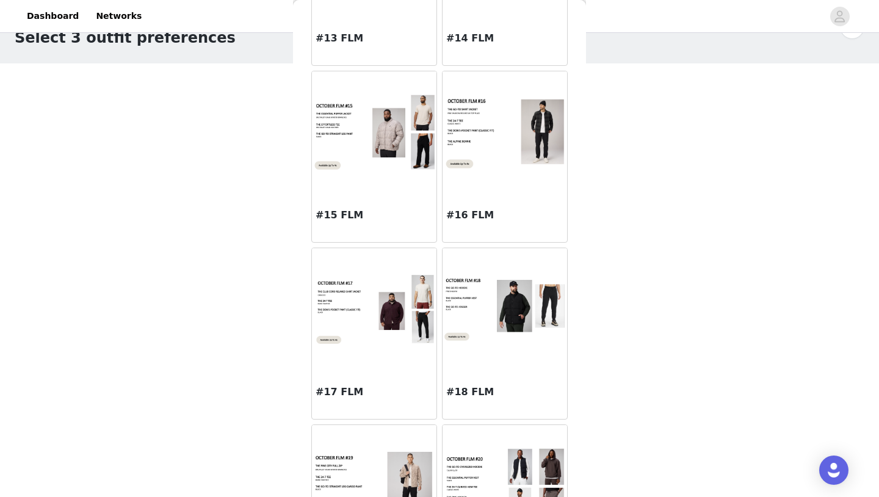
scroll to position [1227, 0]
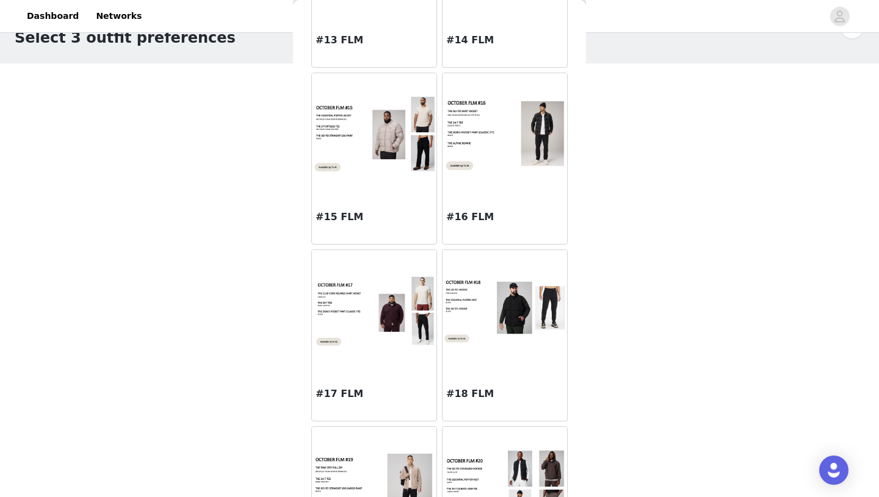
click at [504, 179] on div at bounding box center [504, 134] width 124 height 122
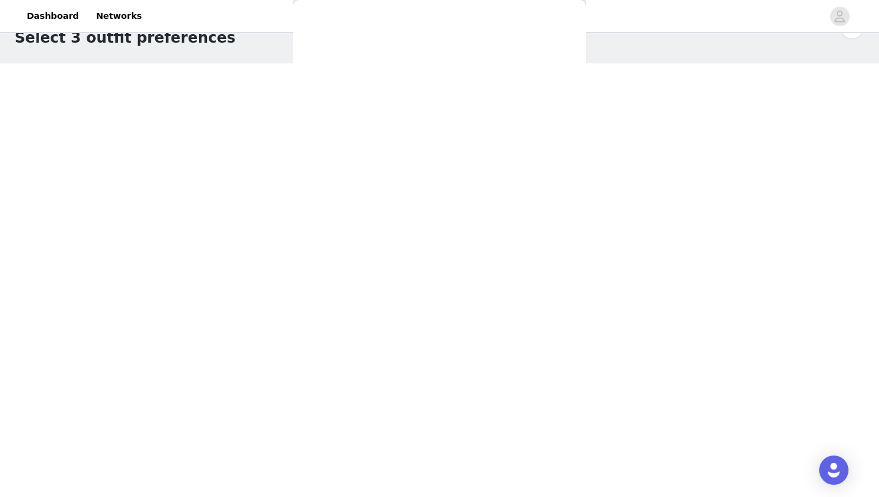
scroll to position [0, 0]
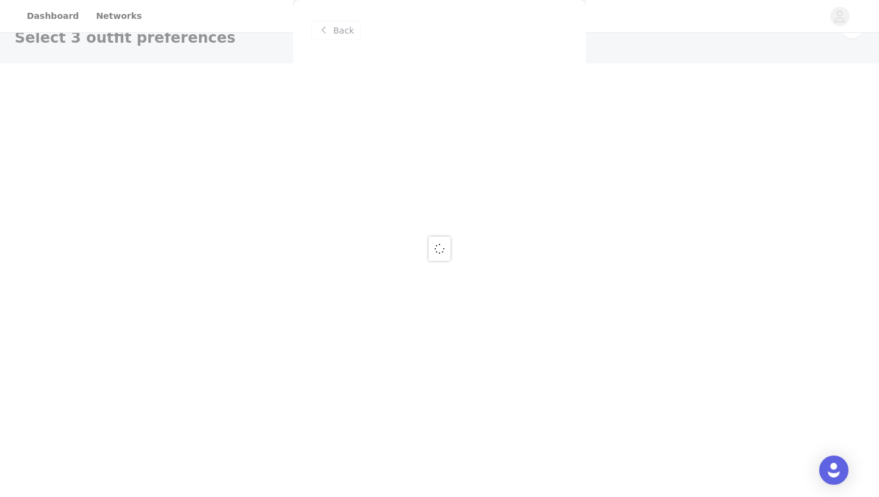
click at [335, 35] on div at bounding box center [439, 248] width 879 height 497
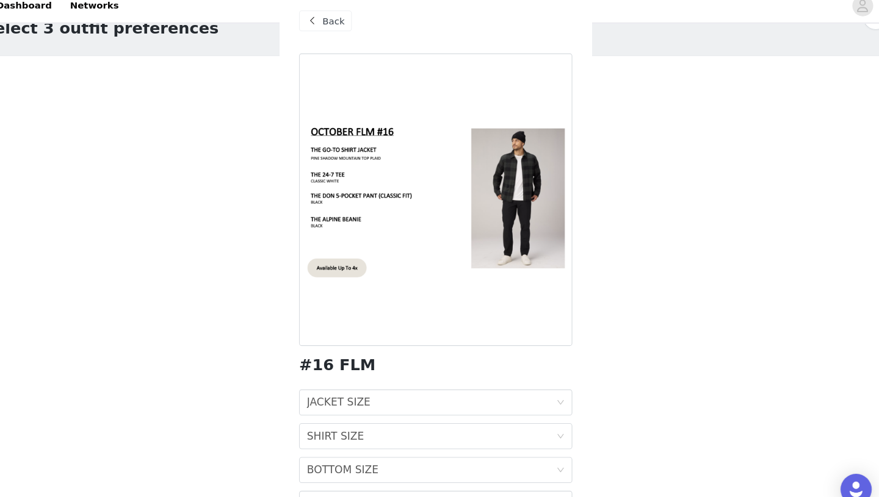
click at [343, 37] on span "Back" at bounding box center [343, 30] width 21 height 13
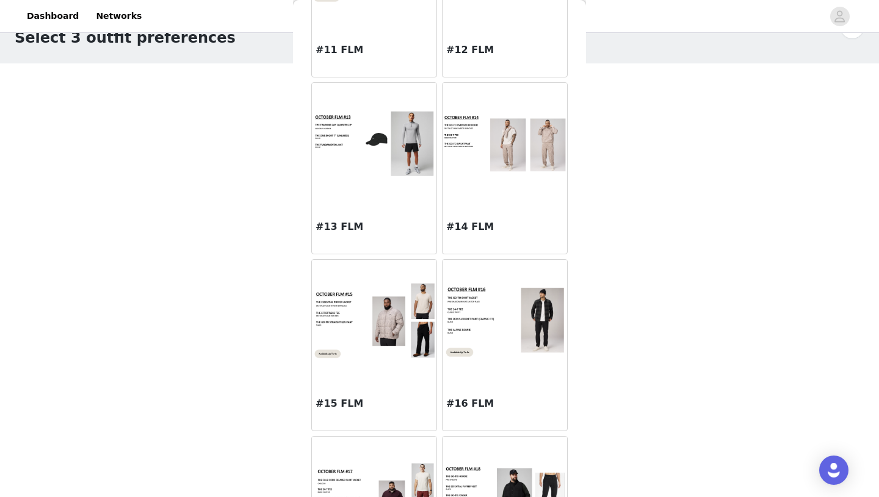
scroll to position [1331, 0]
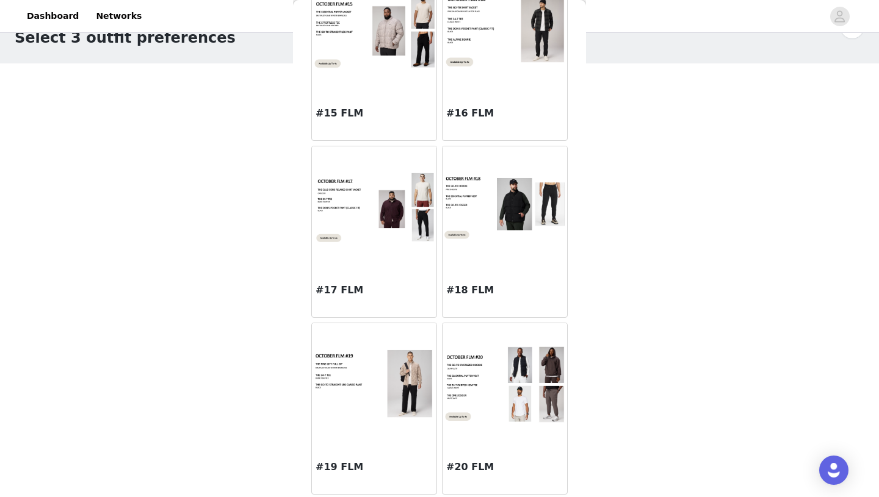
click at [514, 396] on img at bounding box center [504, 384] width 124 height 78
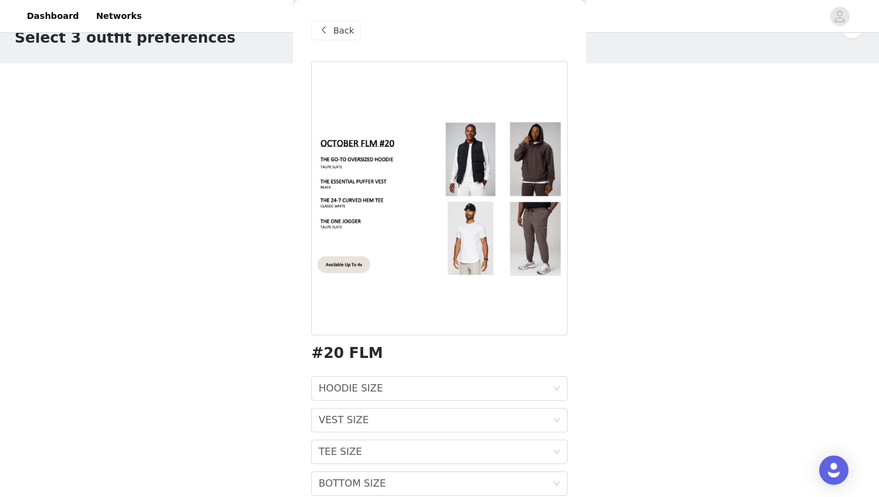
scroll to position [84, 0]
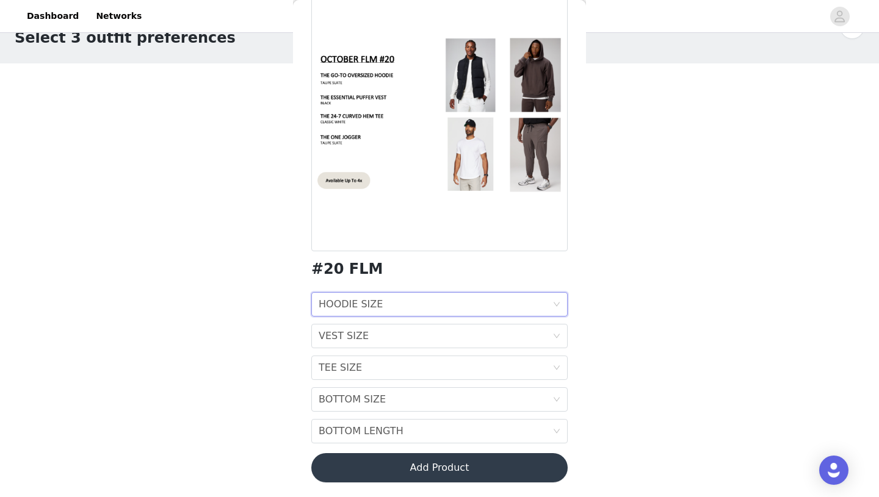
click at [411, 308] on div "HOODIE SIZE HOODIE SIZE" at bounding box center [435, 304] width 234 height 23
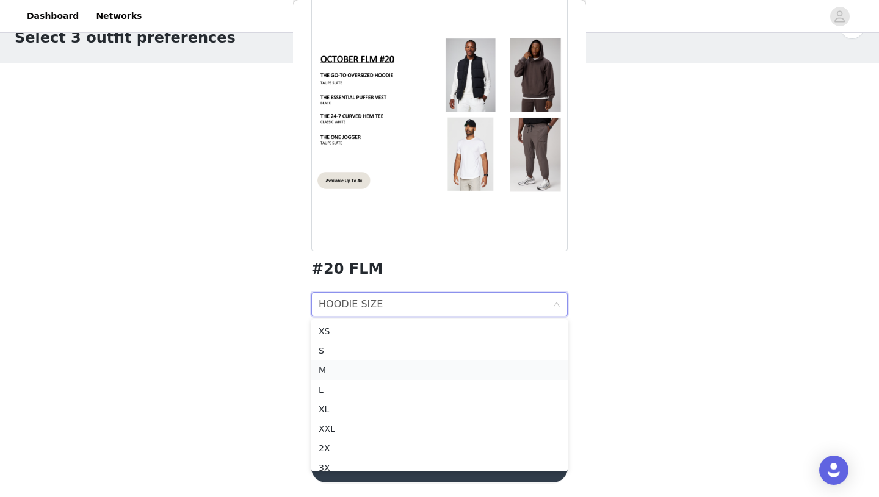
click at [352, 367] on div "M" at bounding box center [439, 370] width 242 height 13
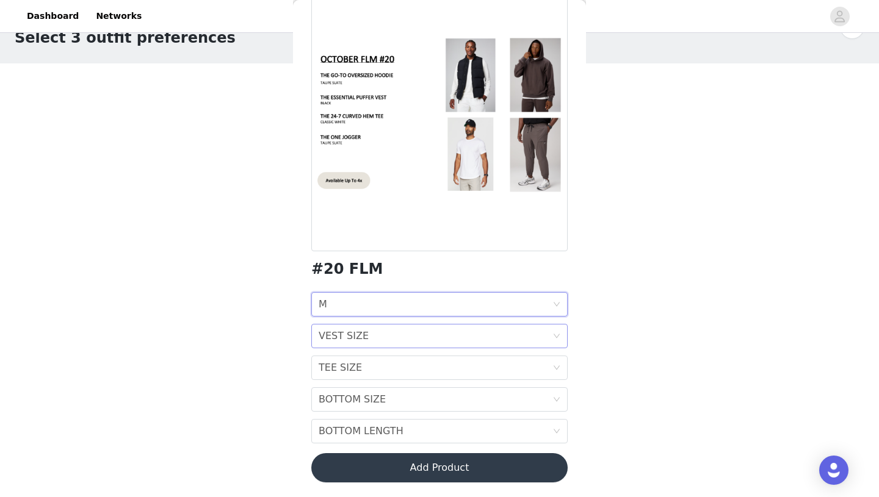
click at [378, 339] on div "VEST SIZE VEST SIZE" at bounding box center [435, 336] width 234 height 23
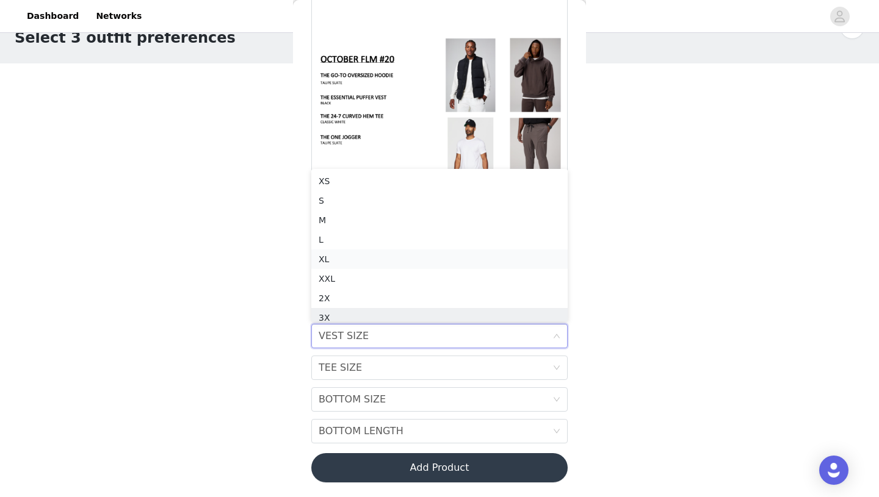
scroll to position [6, 0]
click at [368, 213] on div "M" at bounding box center [439, 213] width 242 height 13
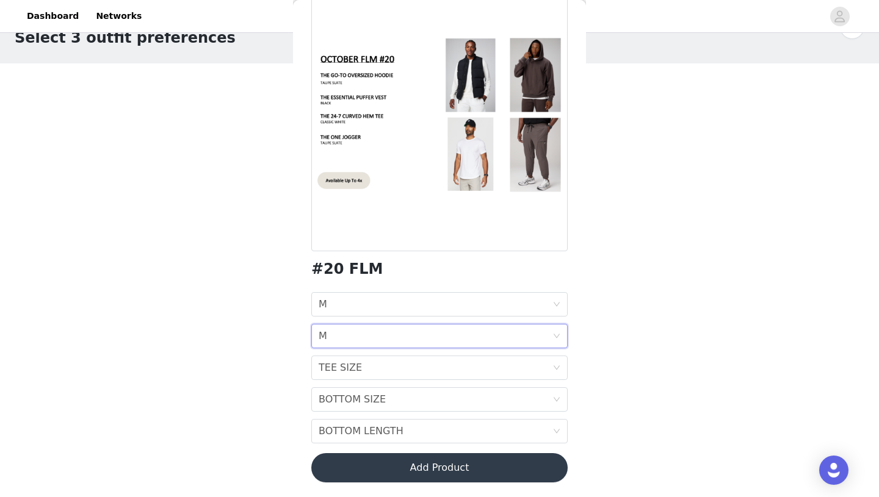
click at [372, 354] on div "HOODIE SIZE M VEST SIZE M TEE SIZE TEE SIZE BOTTOM SIZE BOTTOM SIZE BOTTOM LENG…" at bounding box center [439, 367] width 256 height 151
click at [373, 367] on div "TEE SIZE TEE SIZE" at bounding box center [435, 367] width 234 height 23
click at [337, 250] on div "M" at bounding box center [439, 251] width 242 height 13
click at [339, 408] on div "BOTTOM SIZE" at bounding box center [351, 399] width 67 height 23
click at [383, 128] on div at bounding box center [439, 114] width 256 height 275
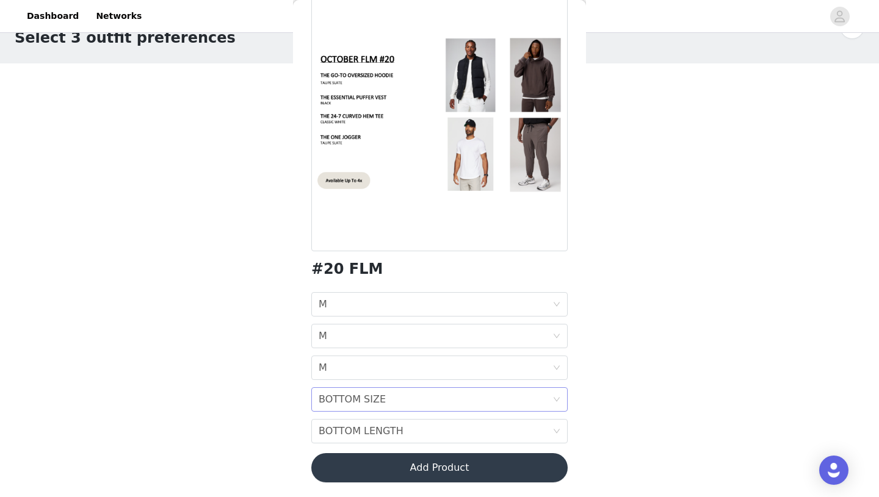
click at [430, 396] on div "BOTTOM SIZE BOTTOM SIZE" at bounding box center [435, 399] width 234 height 23
click at [343, 273] on div "M" at bounding box center [439, 277] width 242 height 13
click at [378, 431] on div "BOTTOM LENGTH" at bounding box center [360, 431] width 85 height 23
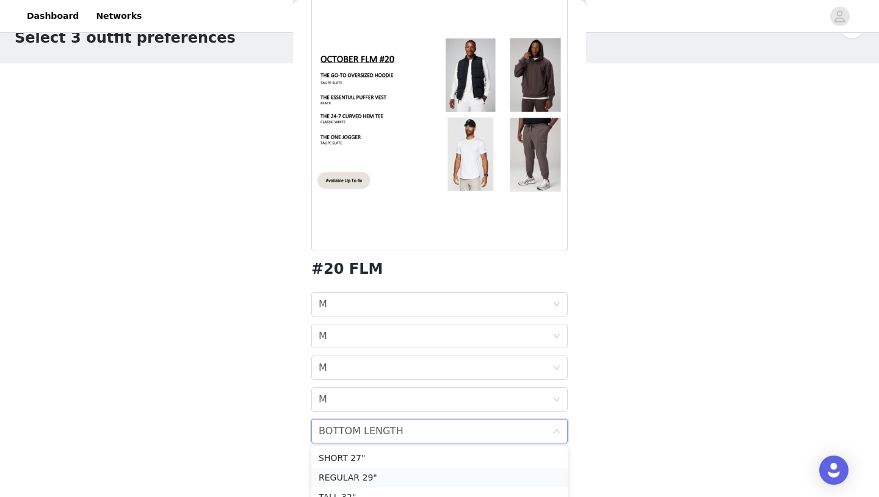
click at [347, 479] on div "REGULAR 29"" at bounding box center [439, 477] width 242 height 13
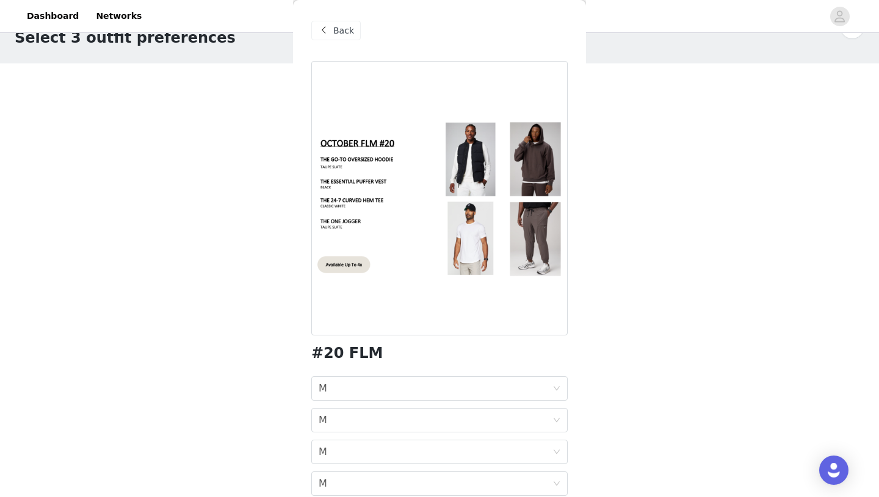
scroll to position [84, 0]
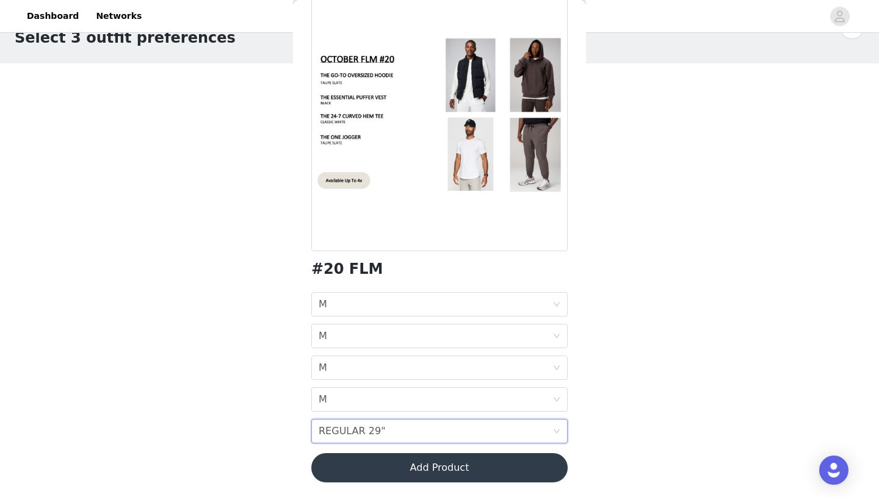
click at [461, 470] on button "Add Product" at bounding box center [439, 467] width 256 height 29
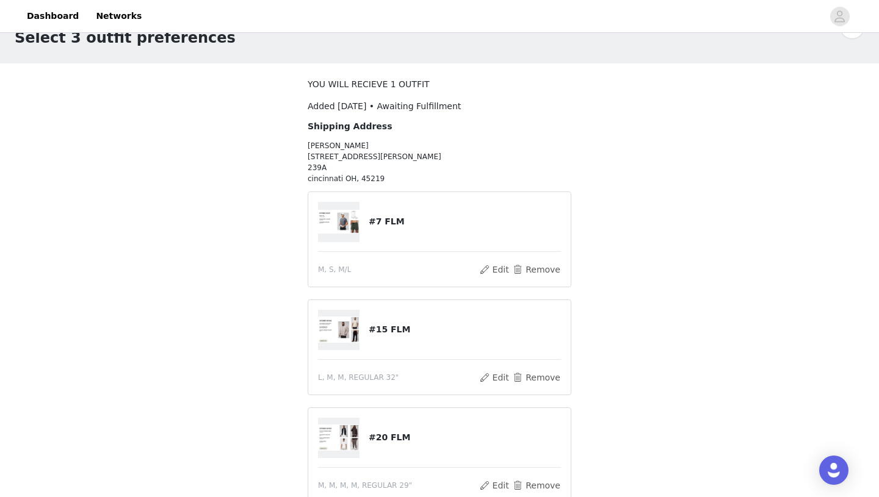
scroll to position [156, 0]
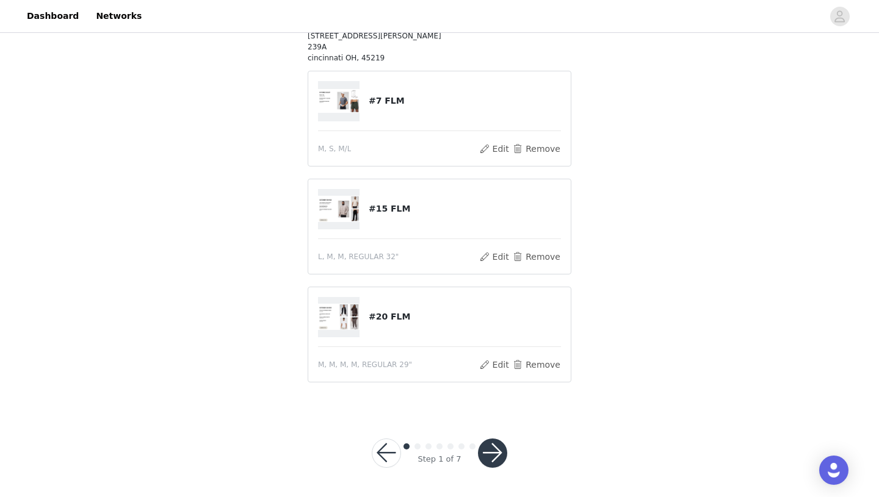
click at [340, 104] on img at bounding box center [338, 101] width 41 height 24
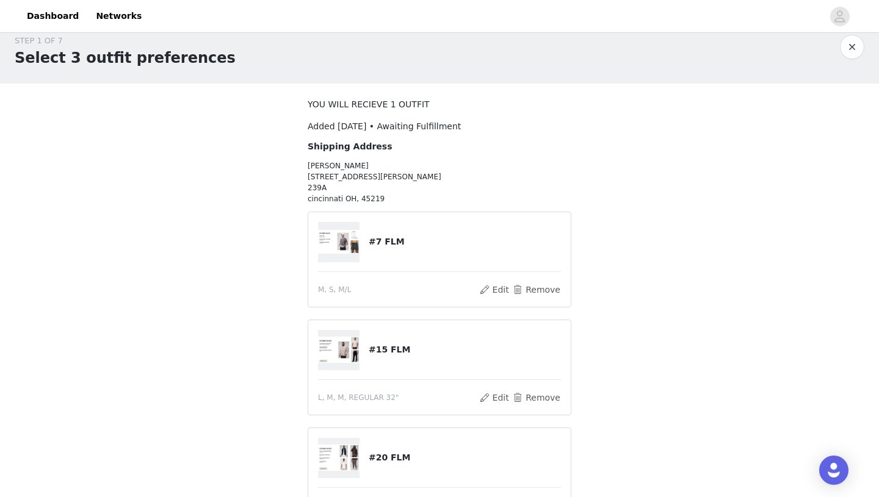
scroll to position [0, 0]
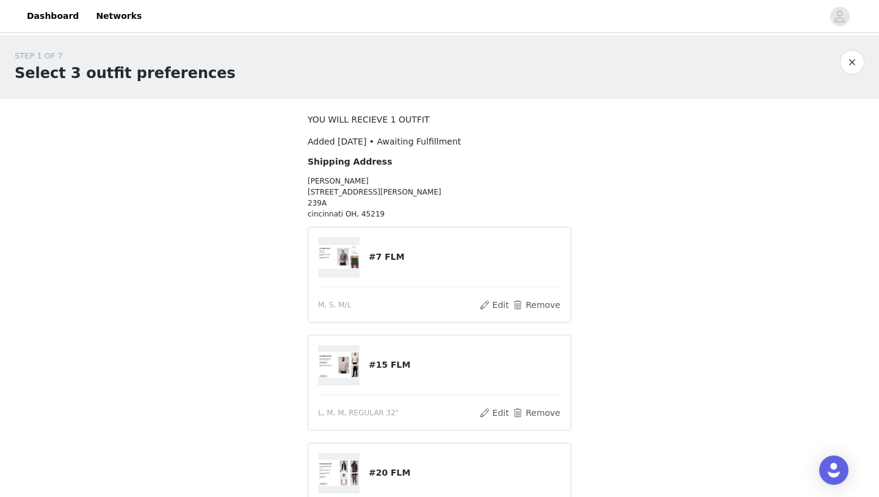
click at [353, 256] on img at bounding box center [338, 257] width 41 height 24
click at [489, 303] on button "Edit" at bounding box center [493, 305] width 31 height 15
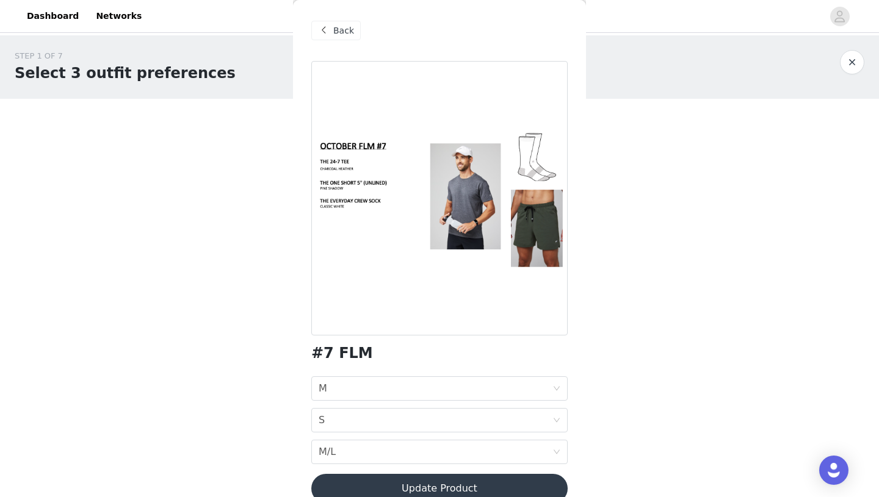
scroll to position [21, 0]
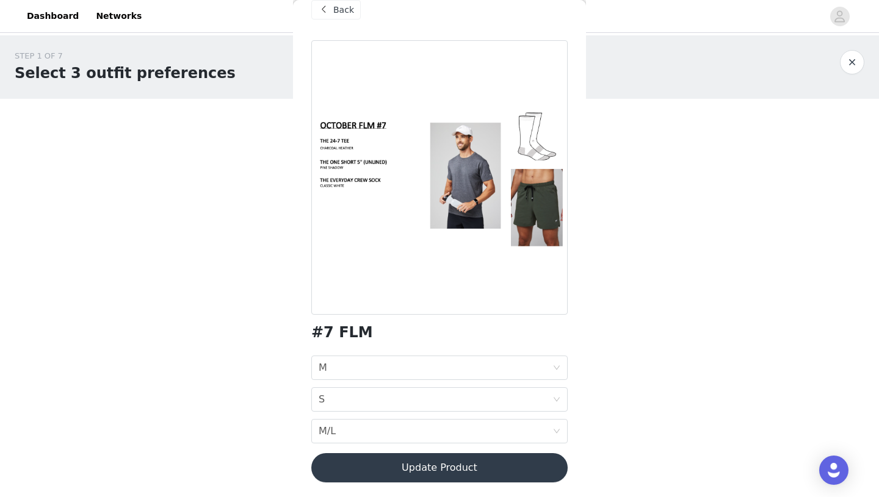
click at [458, 474] on button "Update Product" at bounding box center [439, 467] width 256 height 29
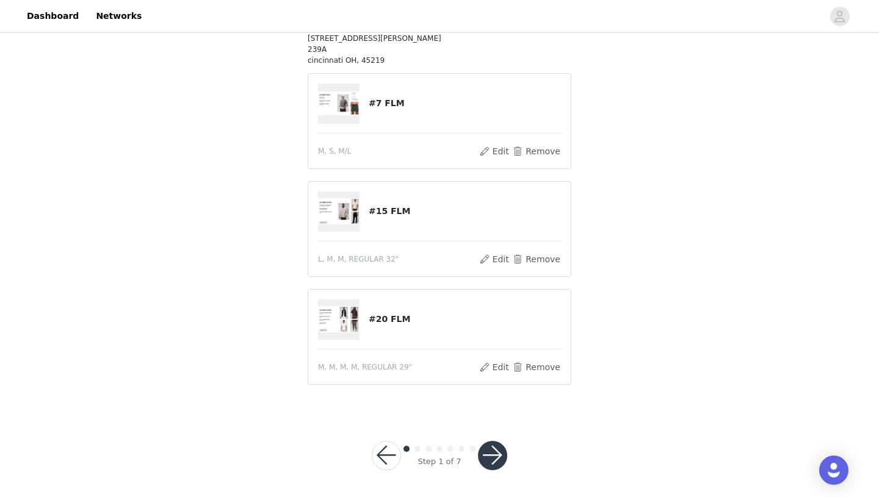
scroll to position [156, 0]
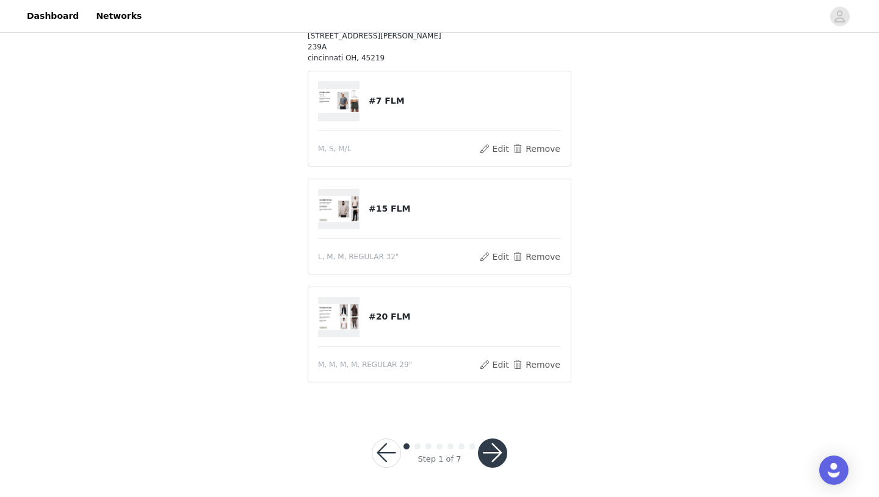
click at [490, 458] on button "button" at bounding box center [492, 453] width 29 height 29
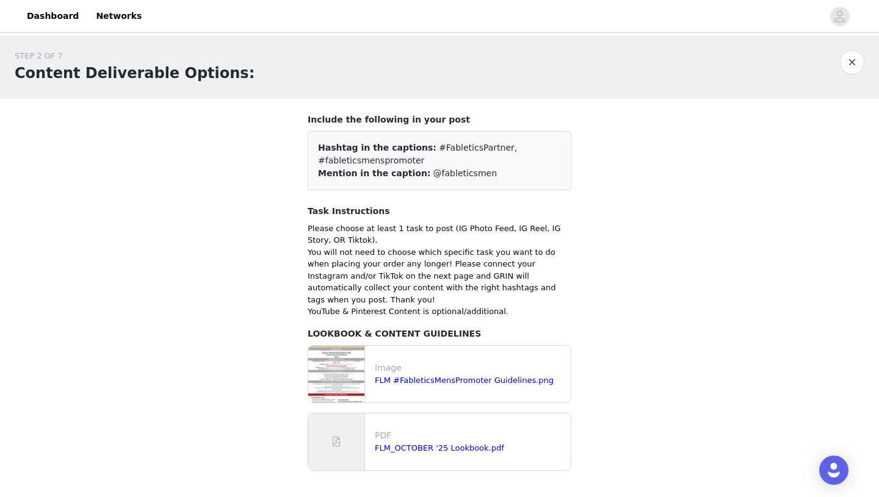
scroll to position [75, 0]
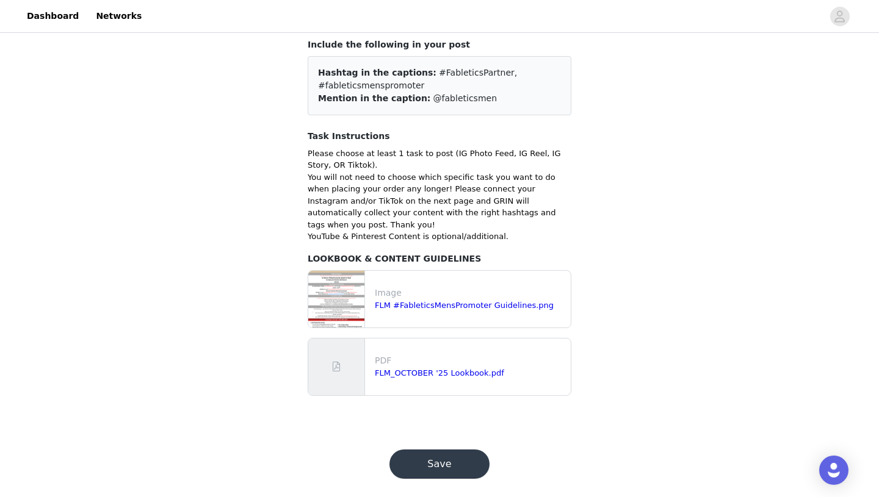
click at [434, 450] on button "Save" at bounding box center [439, 464] width 100 height 29
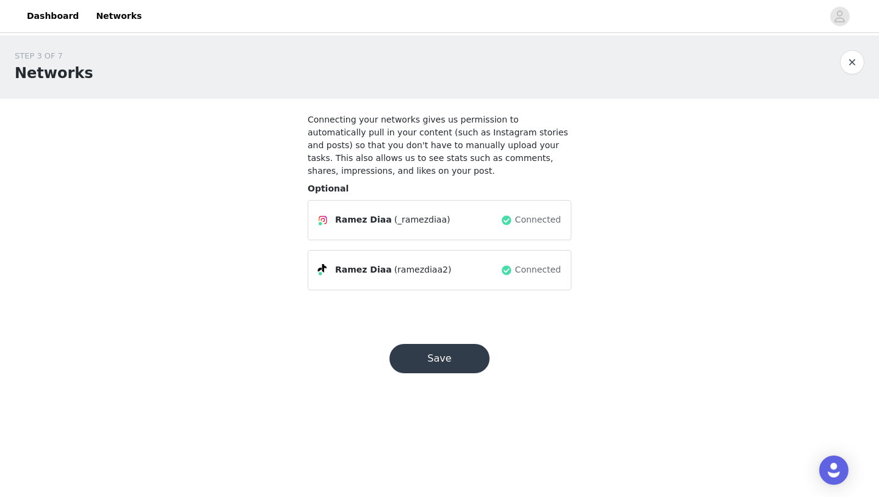
click at [433, 359] on button "Save" at bounding box center [439, 358] width 100 height 29
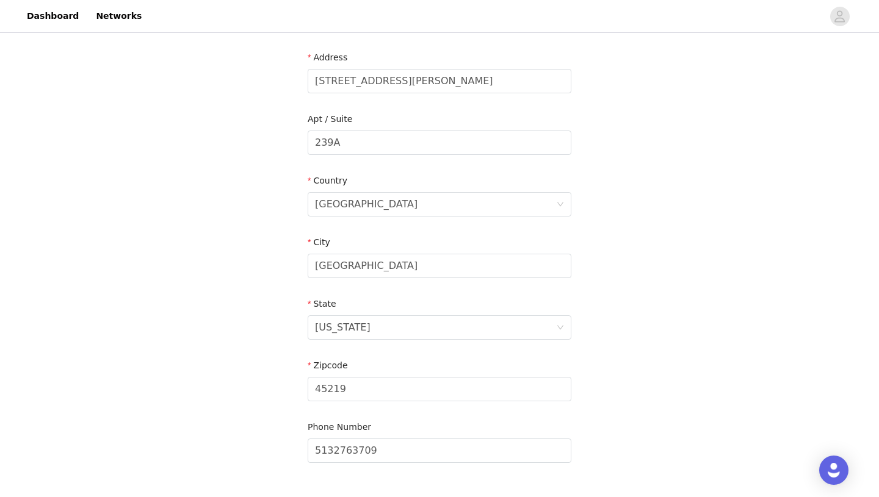
scroll to position [335, 0]
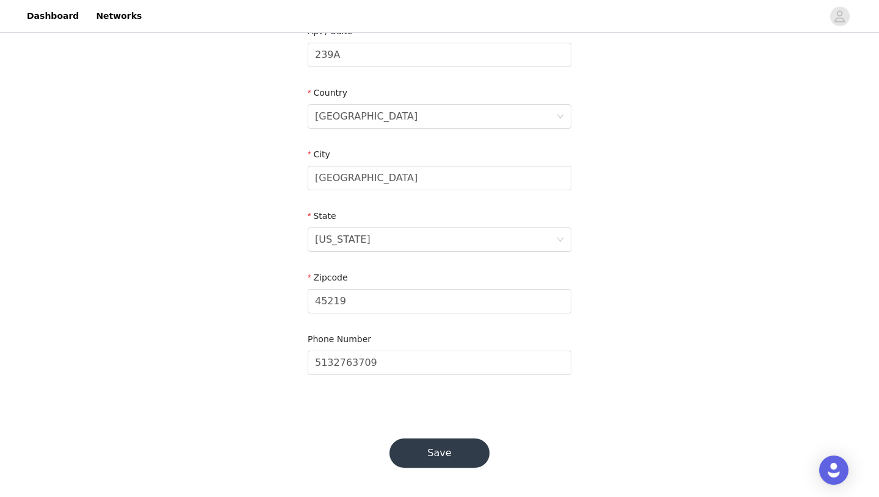
click at [451, 461] on button "Save" at bounding box center [439, 453] width 100 height 29
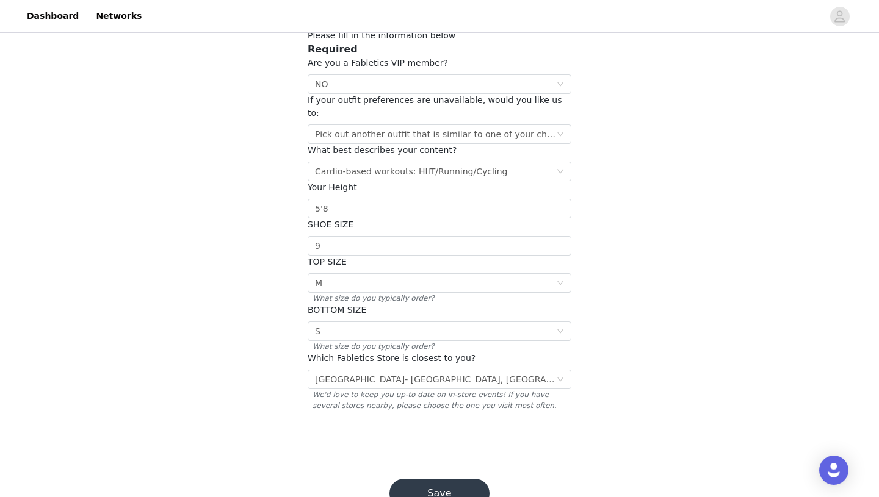
scroll to position [114, 0]
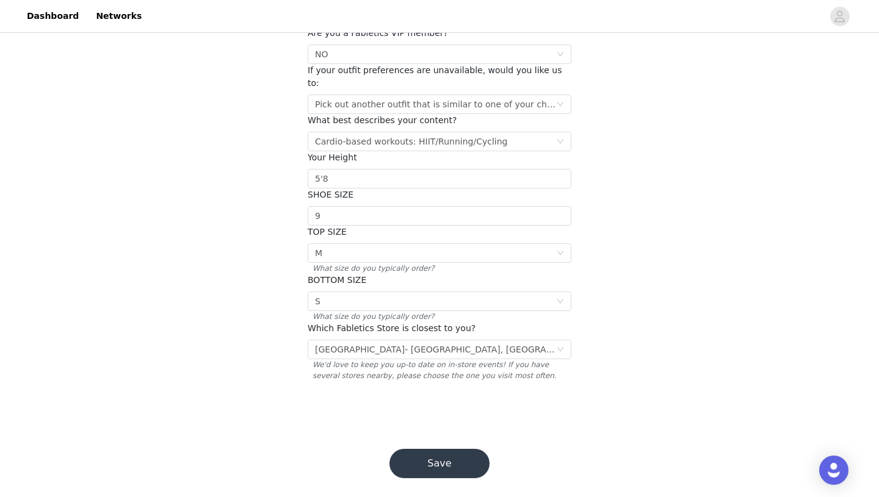
click at [453, 450] on button "Save" at bounding box center [439, 463] width 100 height 29
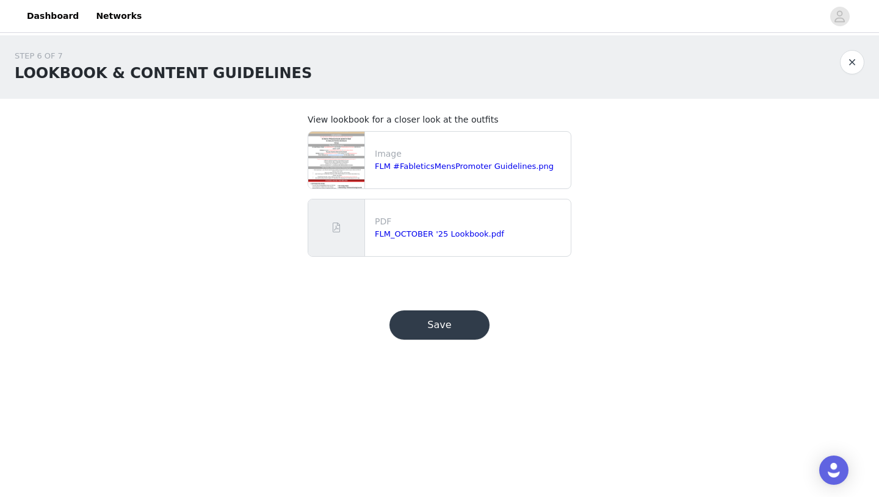
click at [436, 334] on button "Save" at bounding box center [439, 325] width 100 height 29
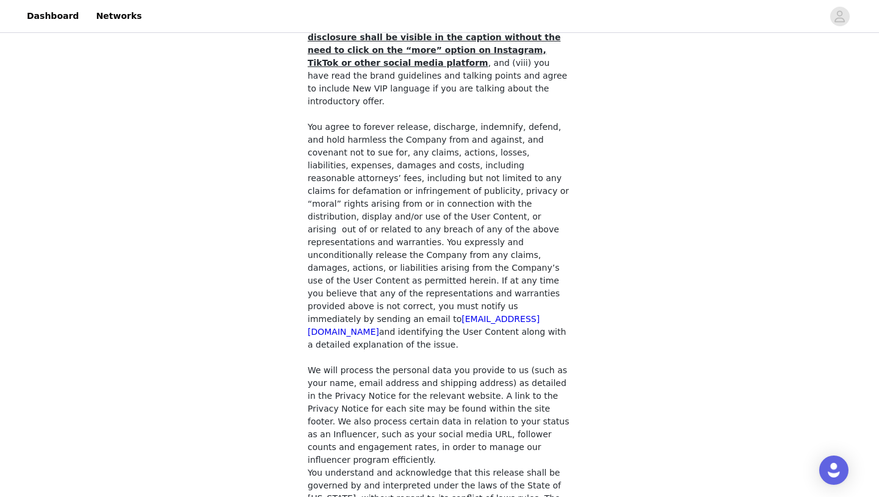
scroll to position [977, 0]
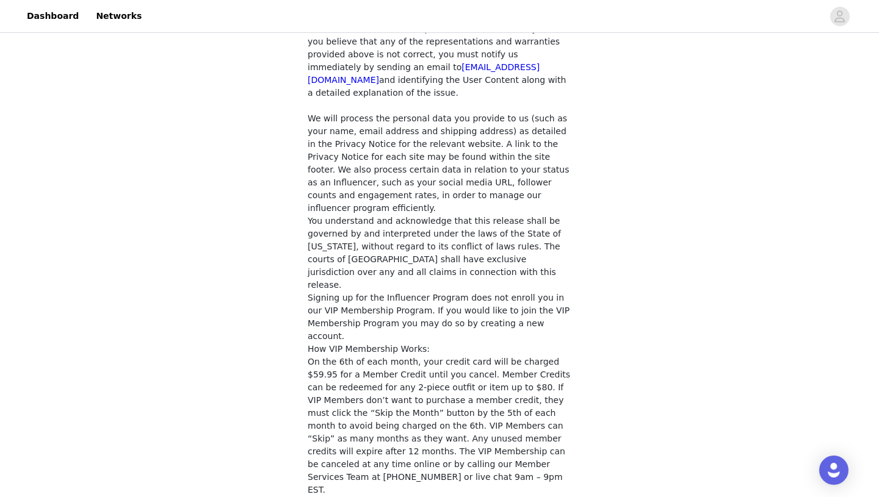
checkbox input "true"
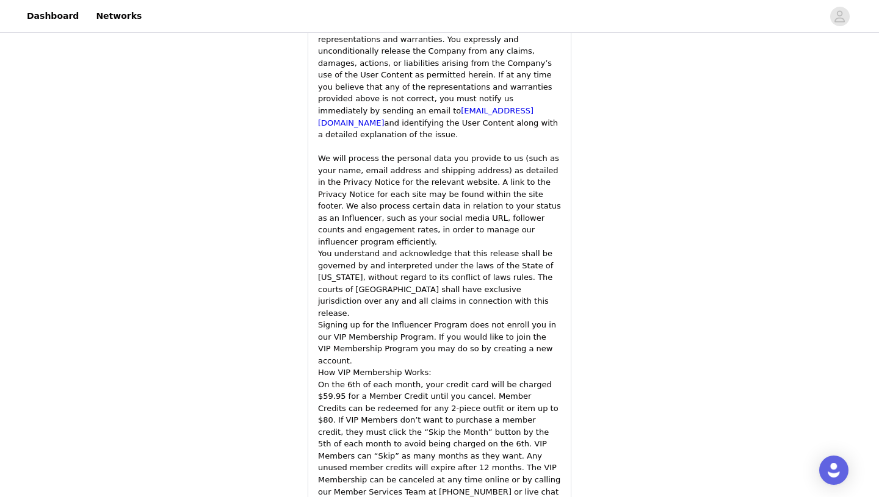
scroll to position [1840, 0]
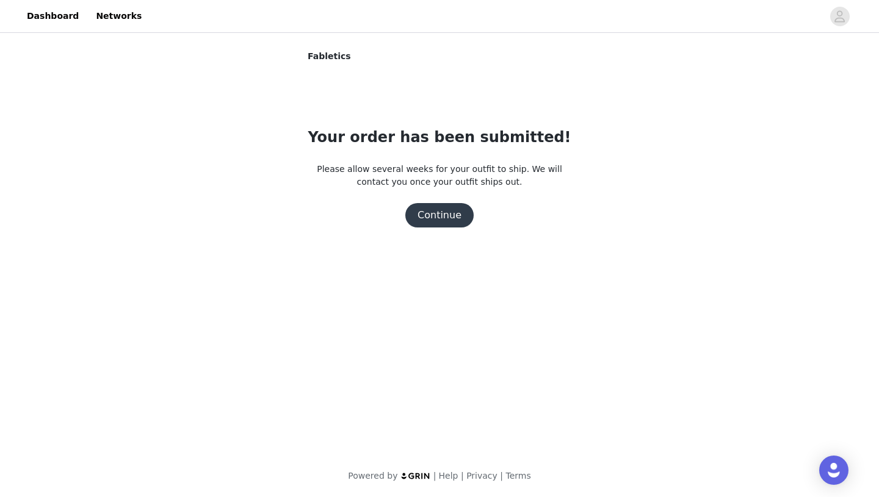
click at [432, 212] on button "Continue" at bounding box center [439, 215] width 68 height 24
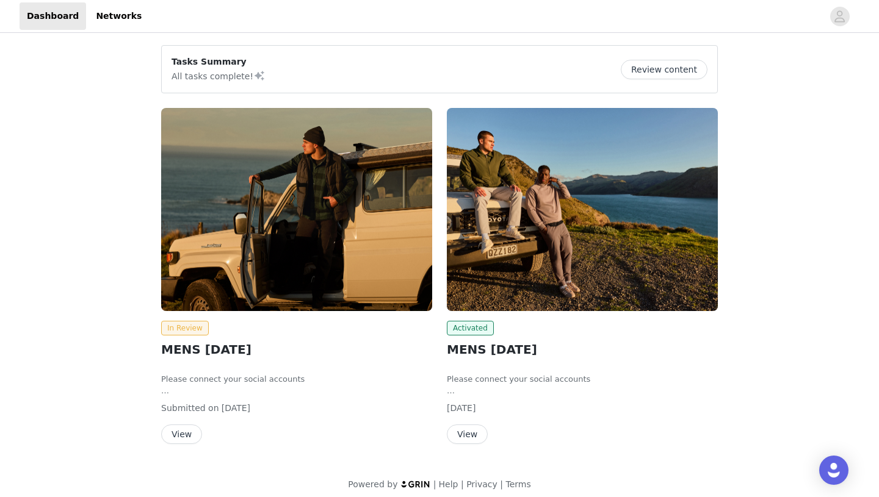
scroll to position [9, 0]
